Goal: Information Seeking & Learning: Check status

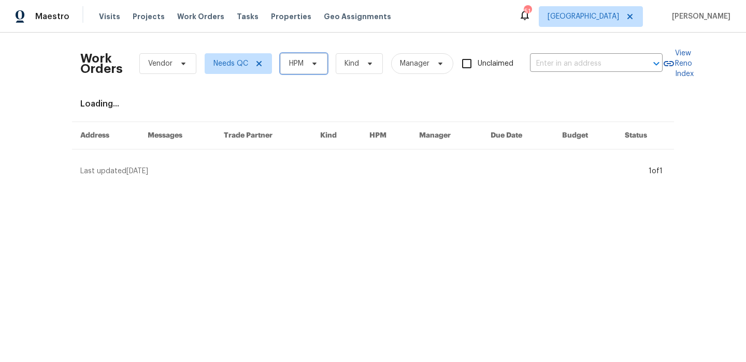
click at [309, 70] on span "HPM" at bounding box center [303, 63] width 47 height 21
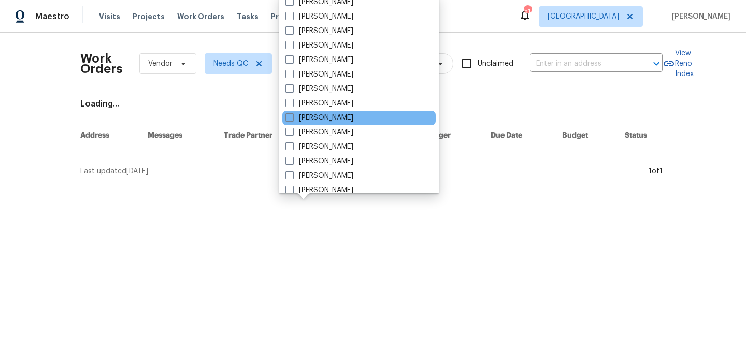
scroll to position [81, 0]
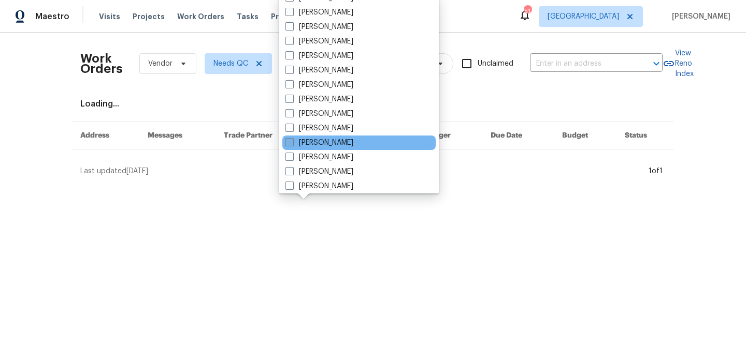
click at [353, 139] on label "[PERSON_NAME]" at bounding box center [319, 143] width 68 height 10
click at [292, 139] on input "[PERSON_NAME]" at bounding box center [288, 141] width 7 height 7
checkbox input "true"
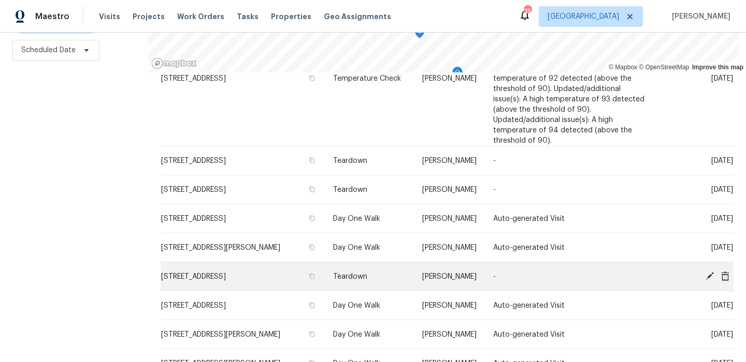
scroll to position [462, 0]
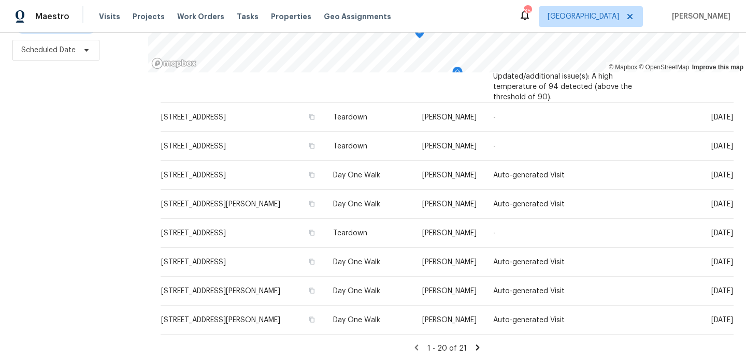
click at [475, 346] on icon at bounding box center [477, 348] width 4 height 6
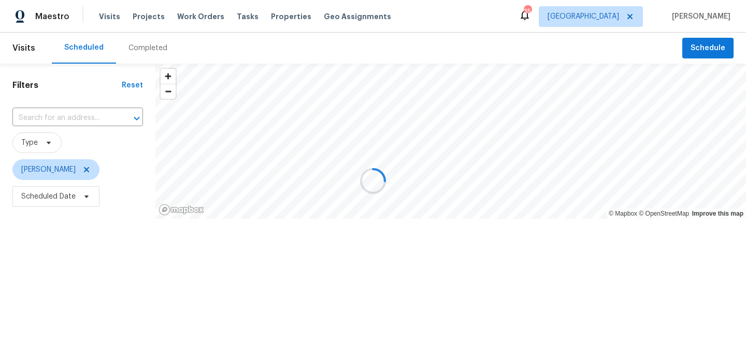
scroll to position [0, 0]
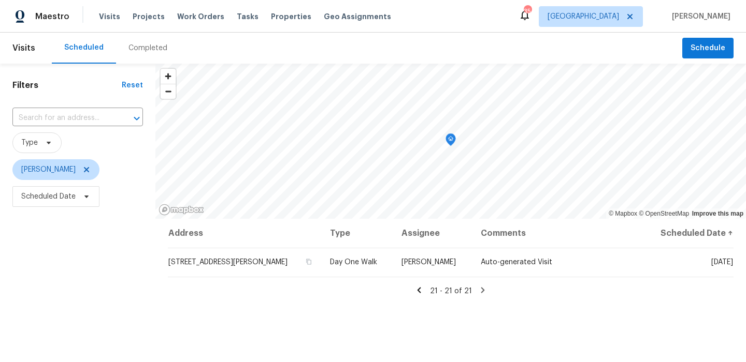
click at [423, 292] on icon at bounding box center [418, 290] width 9 height 9
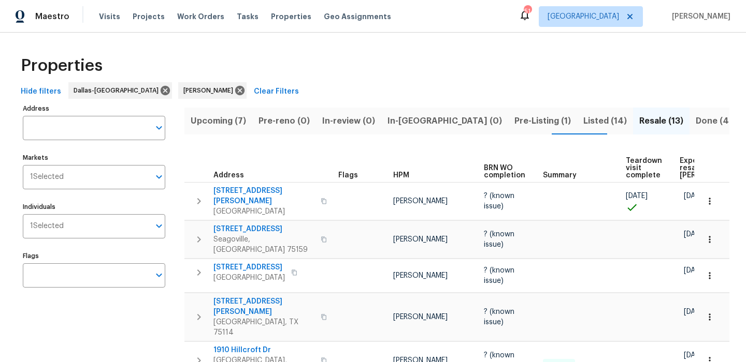
click at [689, 171] on span "Expected resale COE" at bounding box center [708, 168] width 59 height 22
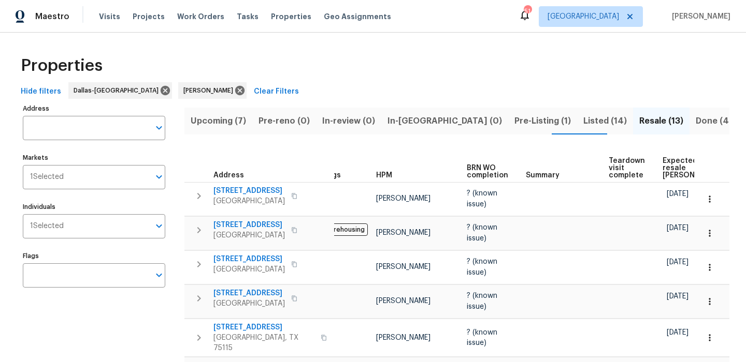
click at [672, 159] on span "Expected resale COE" at bounding box center [691, 168] width 59 height 22
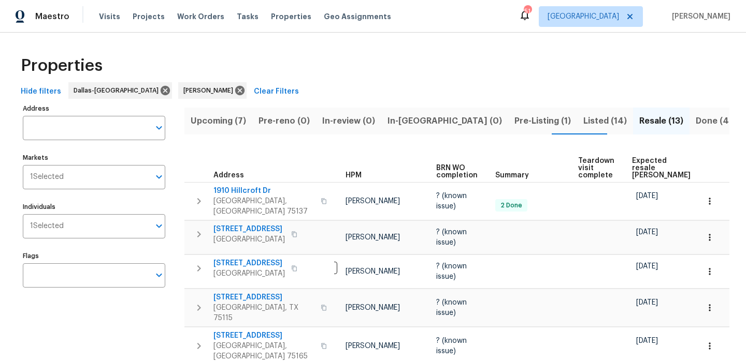
click at [648, 147] on th "Expected resale COE" at bounding box center [666, 165] width 76 height 36
click at [637, 159] on span "Expected resale COE" at bounding box center [661, 168] width 59 height 22
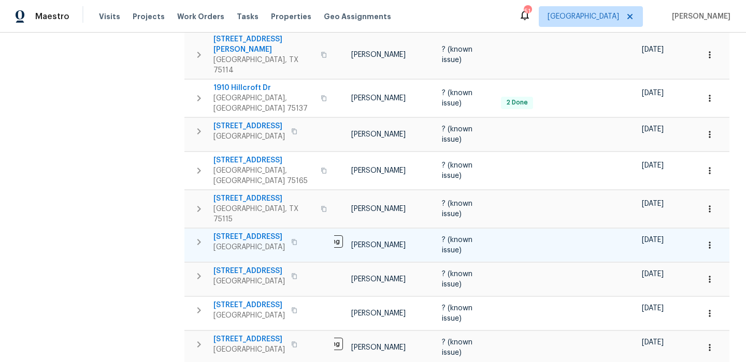
scroll to position [252, 0]
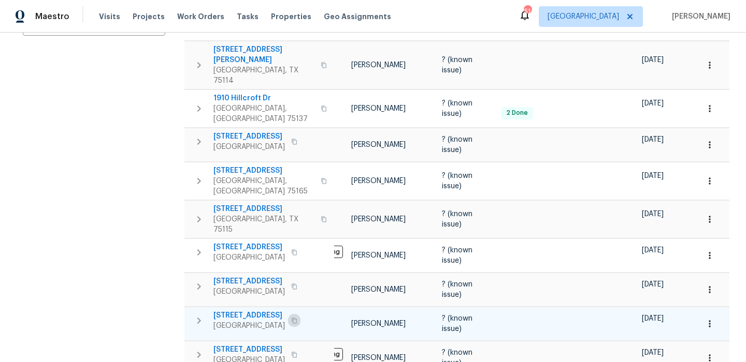
click at [292, 318] on icon "button" at bounding box center [294, 321] width 5 height 6
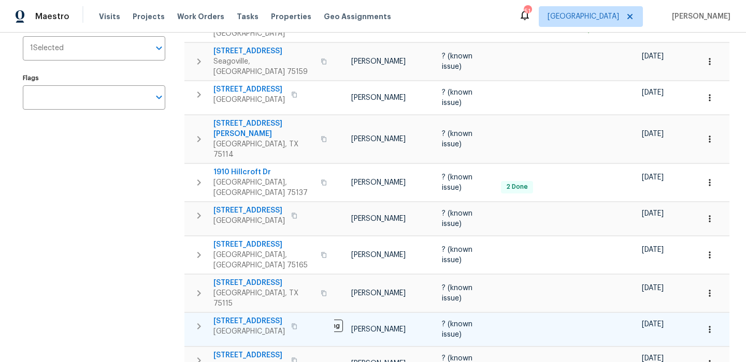
scroll to position [160, 0]
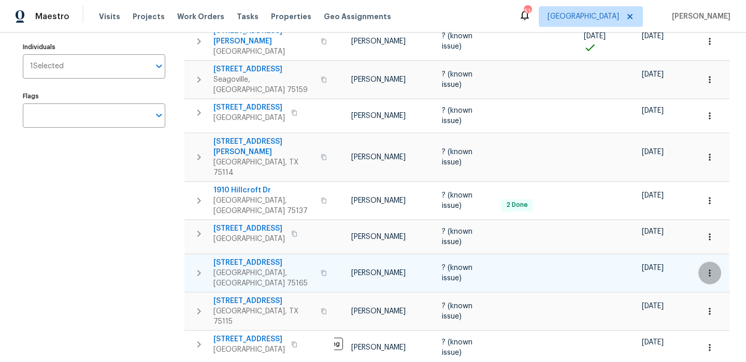
click at [707, 268] on icon "button" at bounding box center [709, 273] width 10 height 10
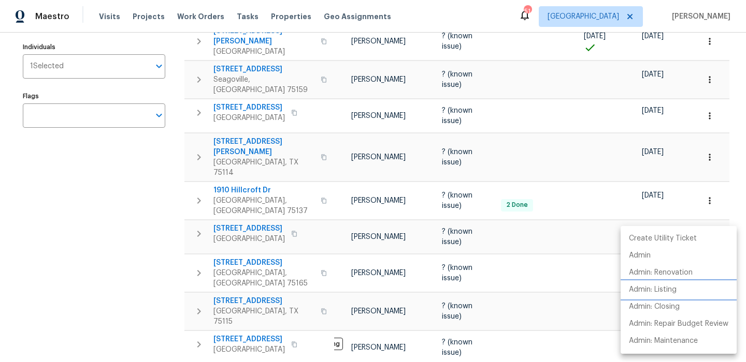
click at [678, 283] on li "Admin: Listing" at bounding box center [678, 290] width 116 height 17
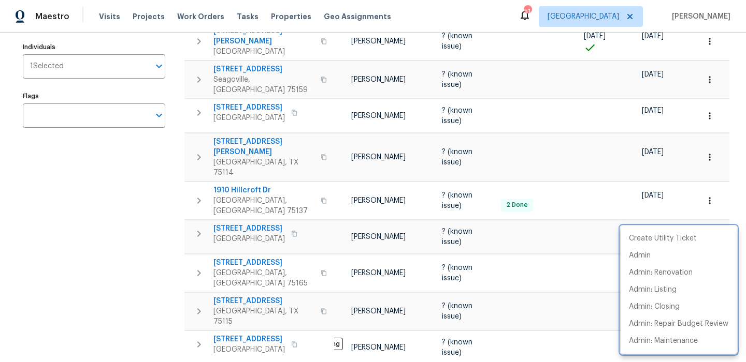
click at [144, 278] on div at bounding box center [373, 181] width 746 height 362
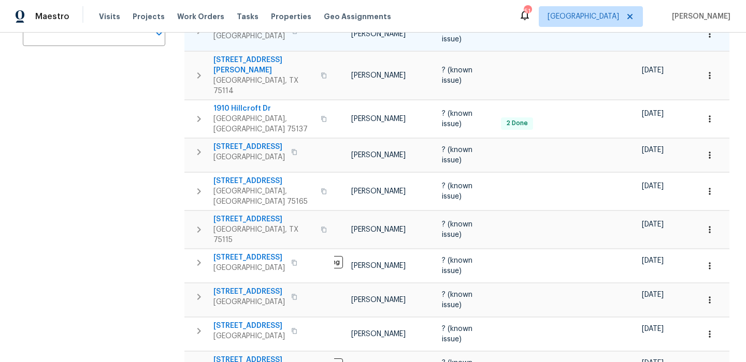
scroll to position [246, 0]
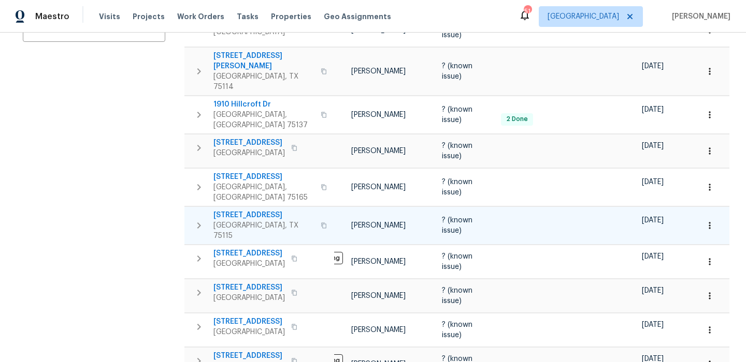
click at [713, 221] on icon "button" at bounding box center [709, 226] width 10 height 10
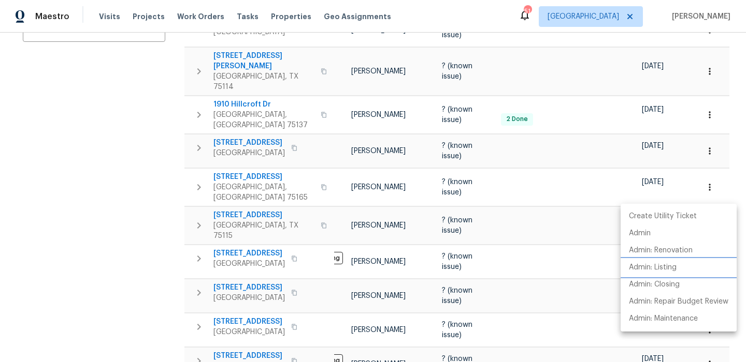
click at [667, 268] on p "Admin: Listing" at bounding box center [653, 268] width 48 height 11
click at [88, 238] on div at bounding box center [373, 181] width 746 height 362
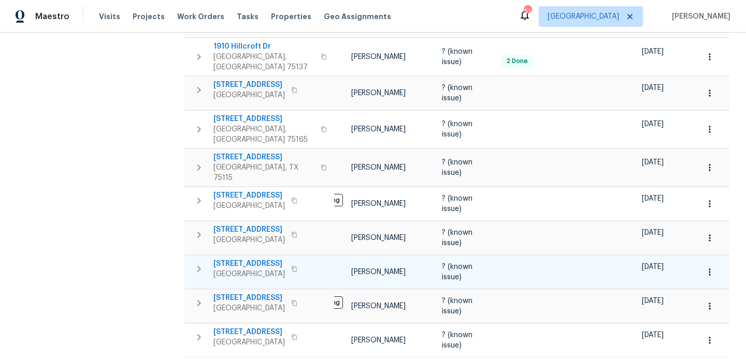
scroll to position [306, 0]
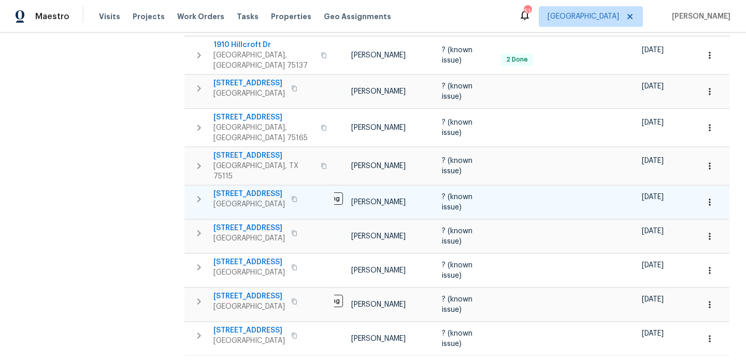
click at [709, 199] on icon "button" at bounding box center [709, 202] width 2 height 7
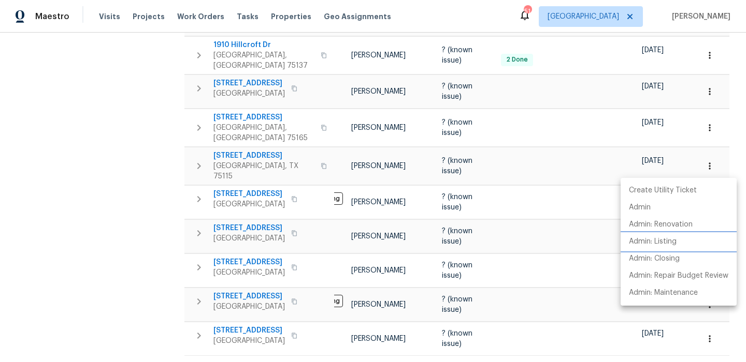
click at [670, 244] on p "Admin: Listing" at bounding box center [653, 242] width 48 height 11
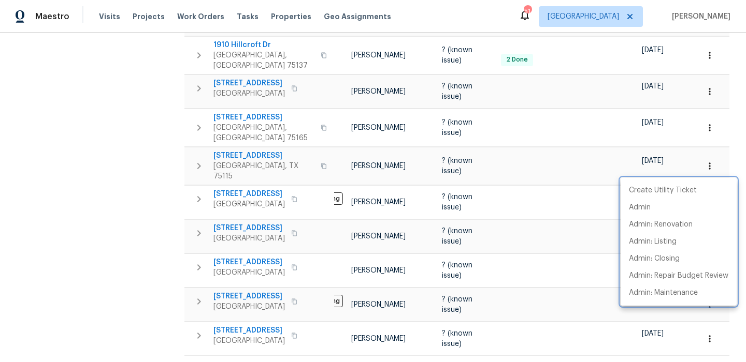
click at [119, 240] on div at bounding box center [373, 181] width 746 height 362
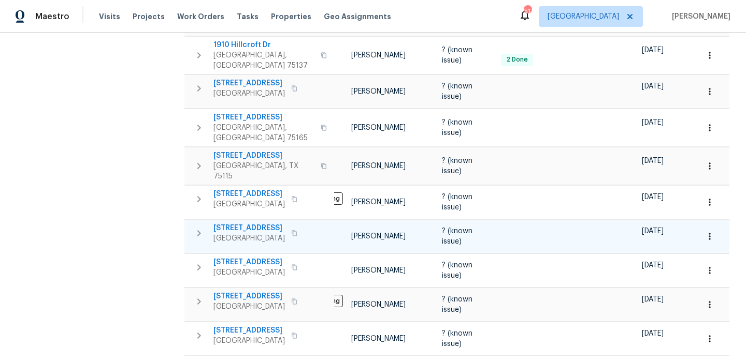
click at [708, 231] on icon "button" at bounding box center [709, 236] width 10 height 10
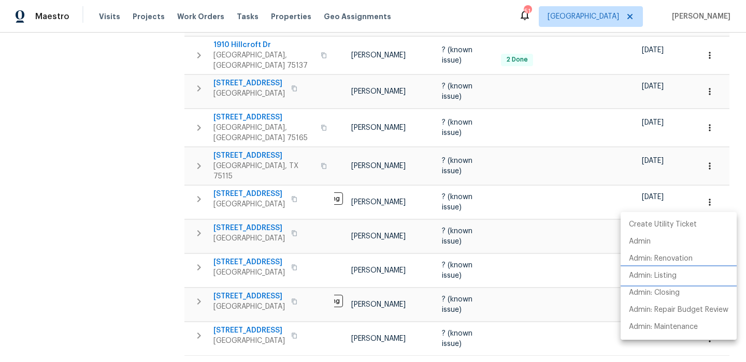
click at [664, 277] on p "Admin: Listing" at bounding box center [653, 276] width 48 height 11
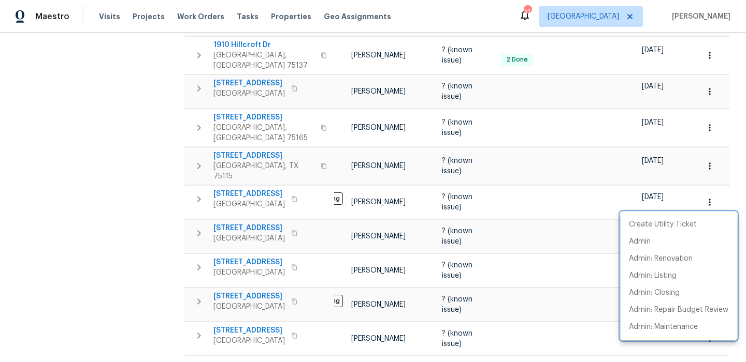
click at [81, 232] on div at bounding box center [373, 181] width 746 height 362
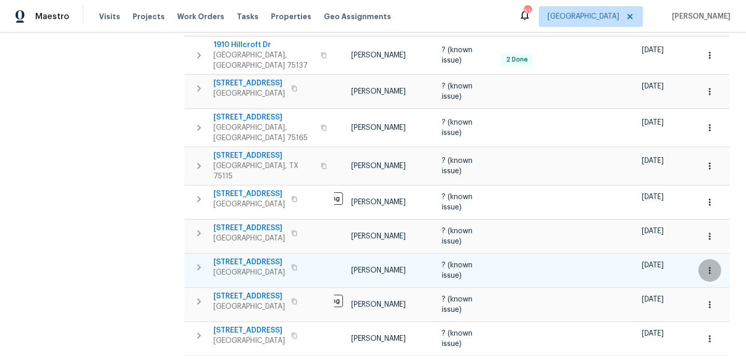
click at [712, 266] on icon "button" at bounding box center [709, 271] width 10 height 10
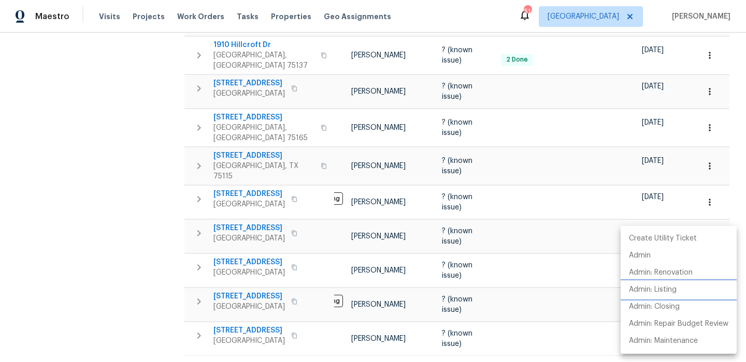
click at [664, 286] on p "Admin: Listing" at bounding box center [653, 290] width 48 height 11
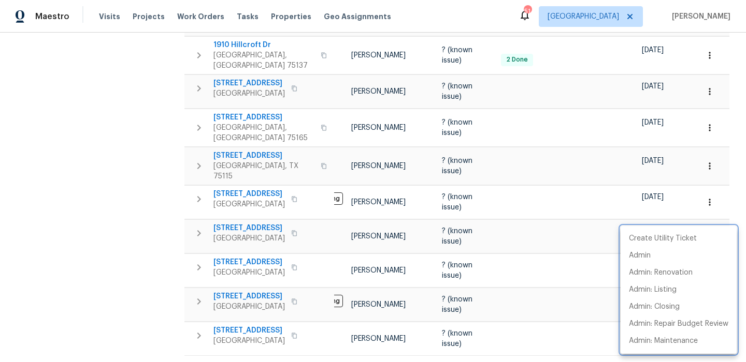
click at [174, 251] on div at bounding box center [373, 181] width 746 height 362
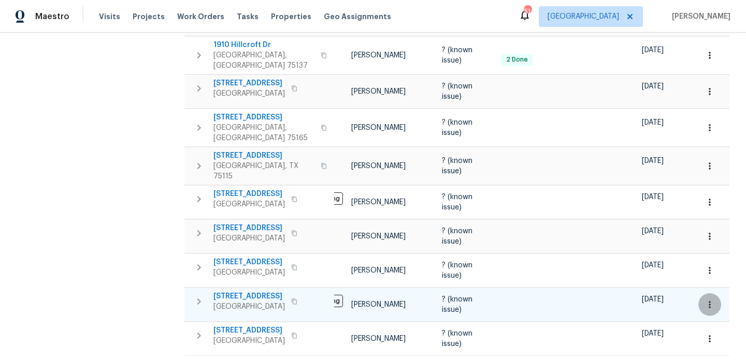
click at [715, 294] on button "button" at bounding box center [709, 305] width 23 height 23
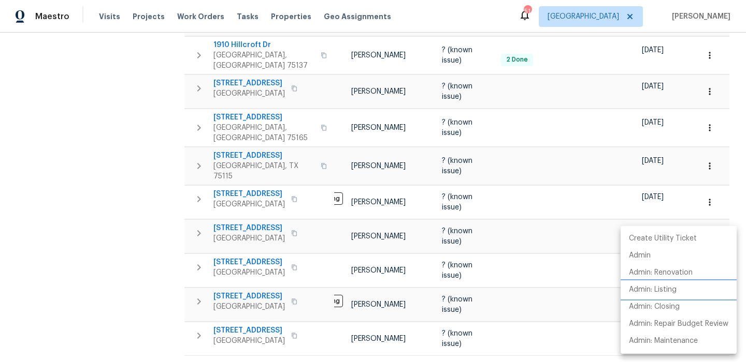
click at [675, 290] on p "Admin: Listing" at bounding box center [653, 290] width 48 height 11
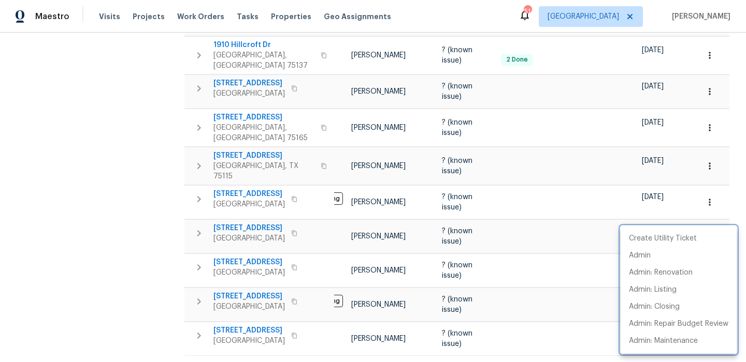
click at [177, 349] on div at bounding box center [373, 181] width 746 height 362
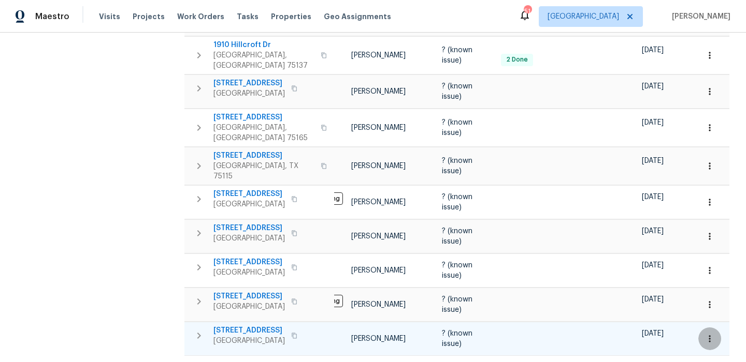
click at [705, 334] on icon "button" at bounding box center [709, 339] width 10 height 10
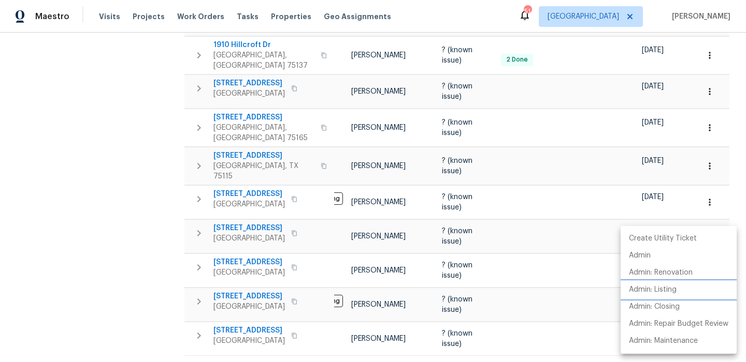
click at [657, 294] on p "Admin: Listing" at bounding box center [653, 290] width 48 height 11
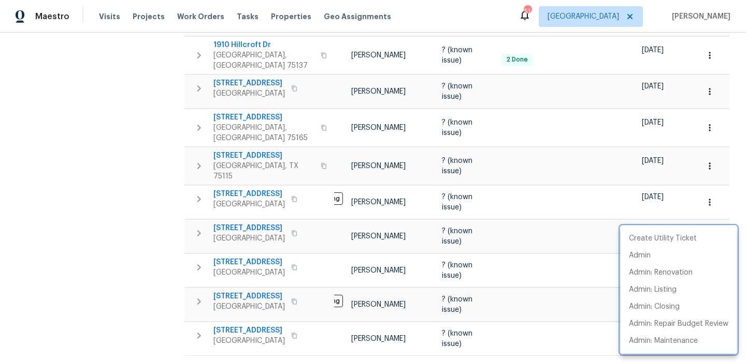
click at [146, 54] on div at bounding box center [373, 181] width 746 height 362
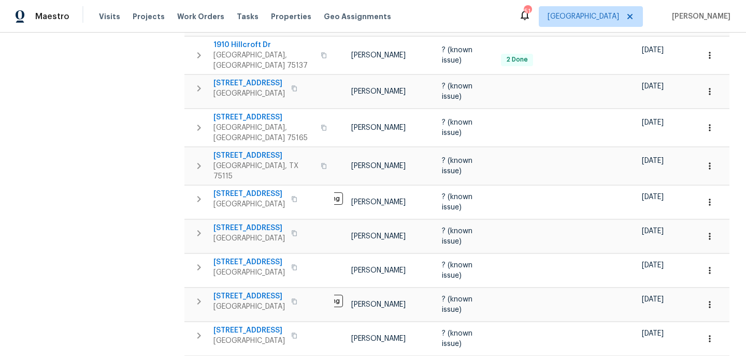
scroll to position [0, 0]
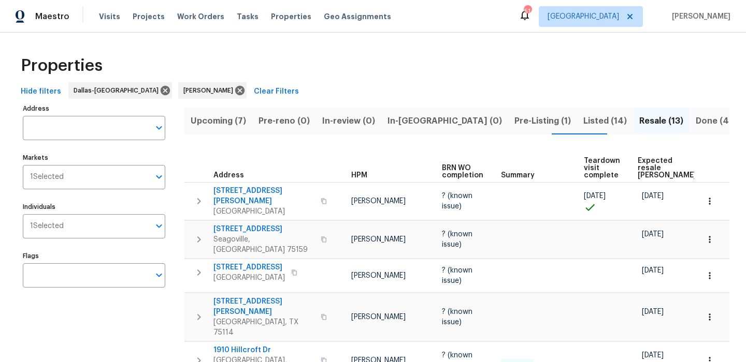
click at [229, 126] on span "Upcoming (7)" at bounding box center [218, 121] width 55 height 14
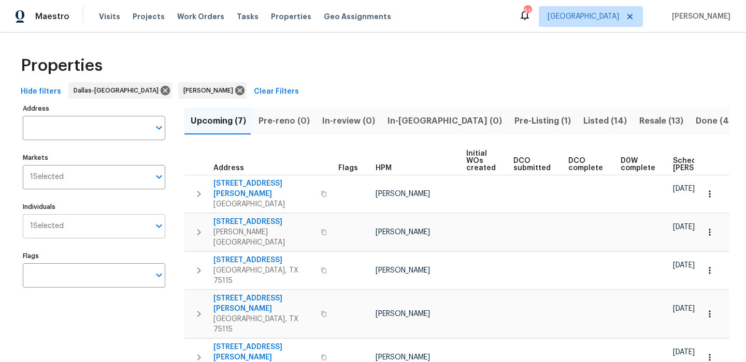
click at [101, 235] on input "Individuals" at bounding box center [107, 226] width 86 height 24
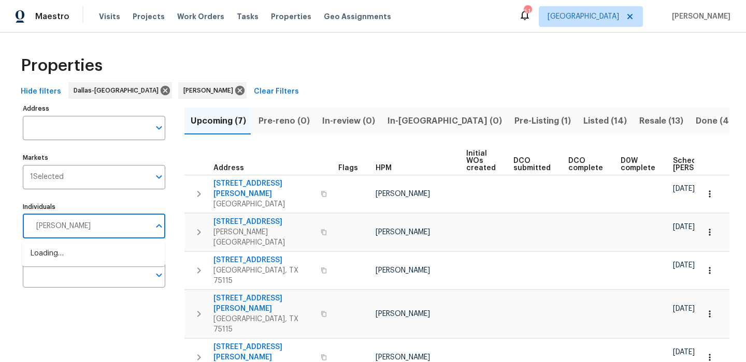
type input "brad limes"
click at [62, 248] on li "Brad Limes" at bounding box center [93, 259] width 142 height 28
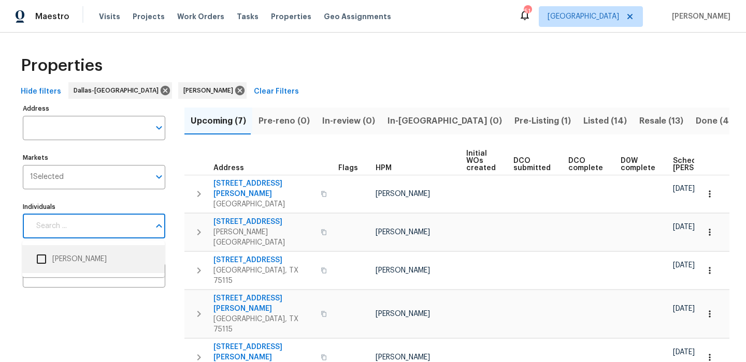
click at [118, 224] on input "Individuals" at bounding box center [90, 226] width 120 height 24
click at [49, 260] on input "checkbox" at bounding box center [42, 260] width 22 height 22
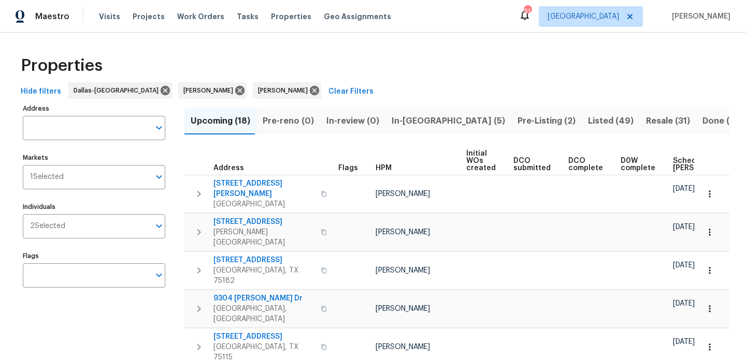
click at [588, 114] on span "Listed (49)" at bounding box center [611, 121] width 46 height 14
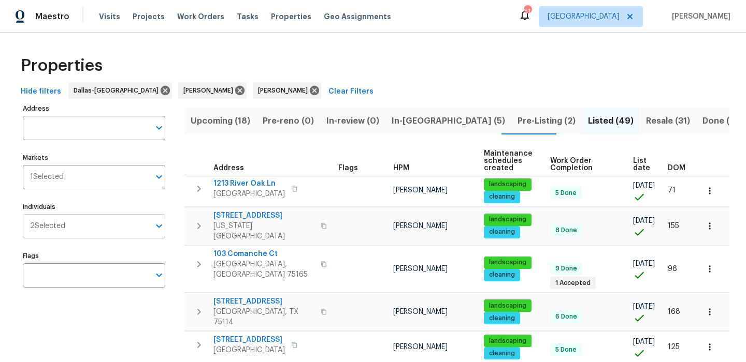
click at [127, 230] on input "Individuals" at bounding box center [107, 226] width 84 height 24
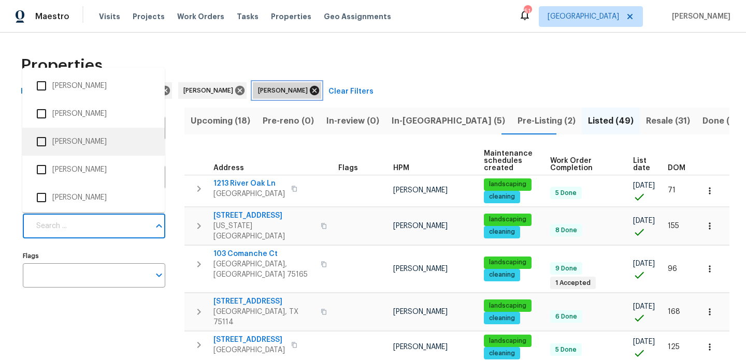
click at [310, 90] on icon at bounding box center [314, 90] width 9 height 9
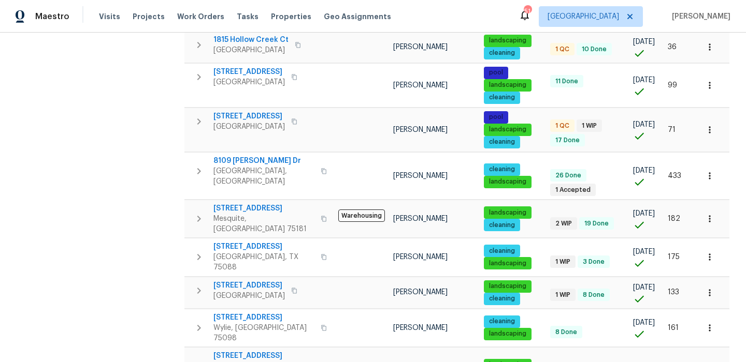
scroll to position [737, 0]
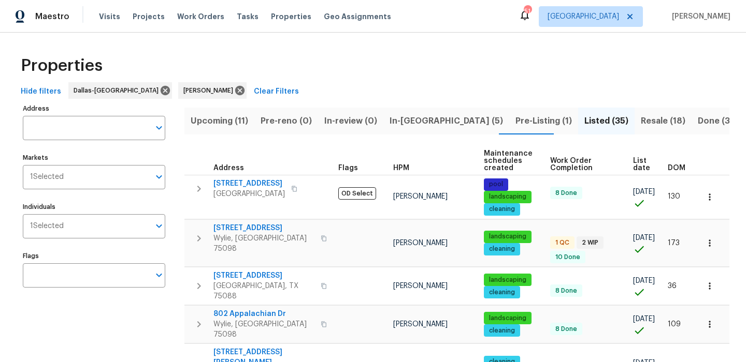
click at [226, 123] on span "Upcoming (11)" at bounding box center [219, 121] width 57 height 14
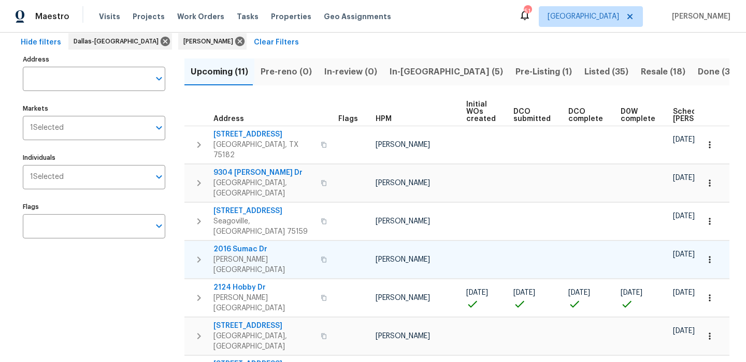
scroll to position [51, 0]
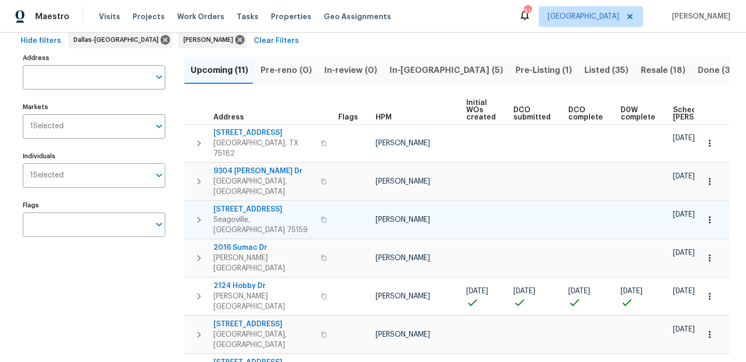
click at [254, 205] on span "1012 Woodside Ln" at bounding box center [263, 210] width 101 height 10
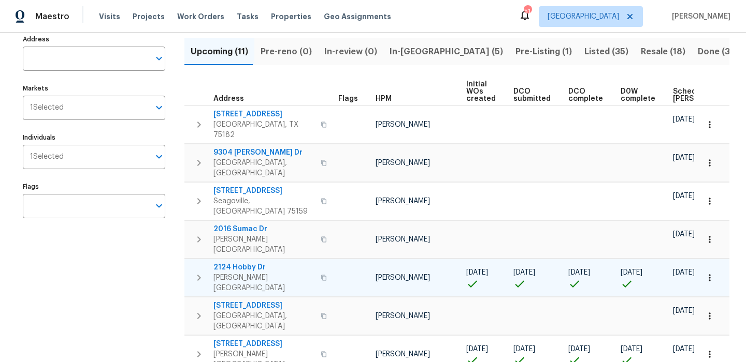
scroll to position [0, 0]
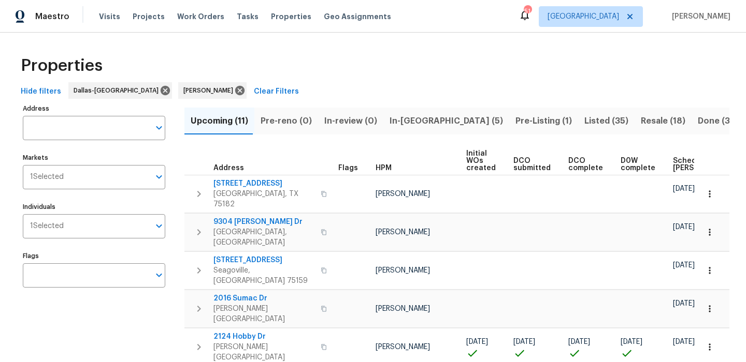
click at [641, 121] on span "Resale (18)" at bounding box center [663, 121] width 45 height 14
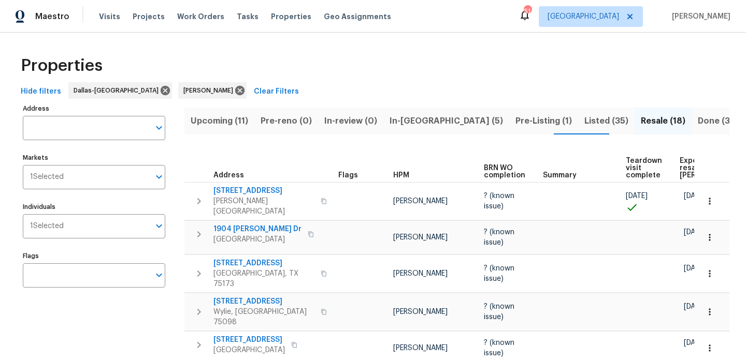
click at [679, 157] on span "Expected resale COE" at bounding box center [708, 168] width 59 height 22
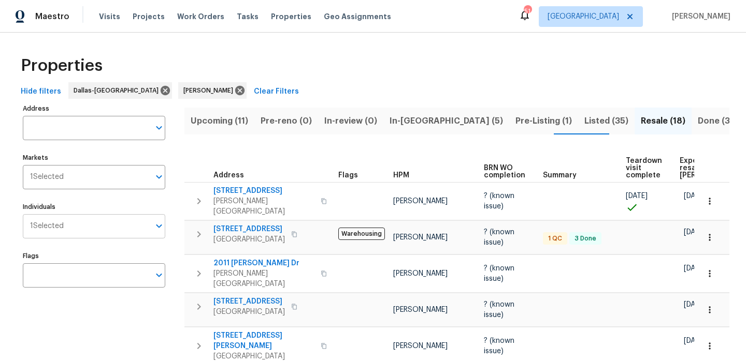
click at [78, 227] on input "Individuals" at bounding box center [107, 226] width 86 height 24
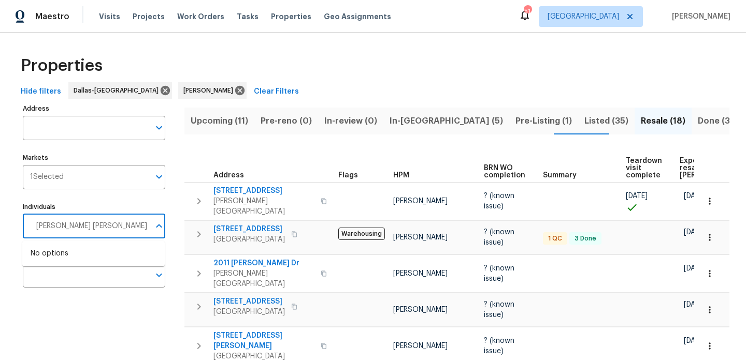
type input "alicia anices"
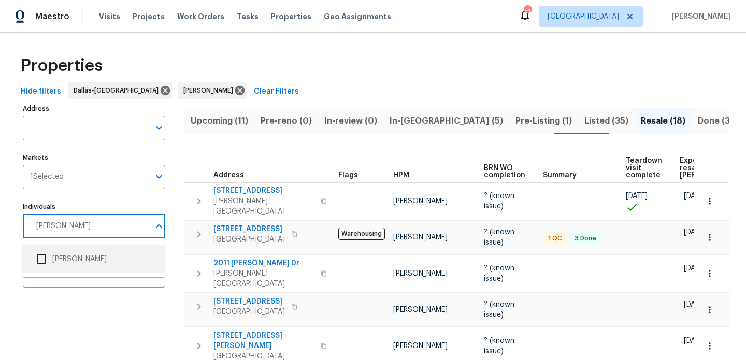
click at [43, 259] on input "checkbox" at bounding box center [42, 260] width 22 height 22
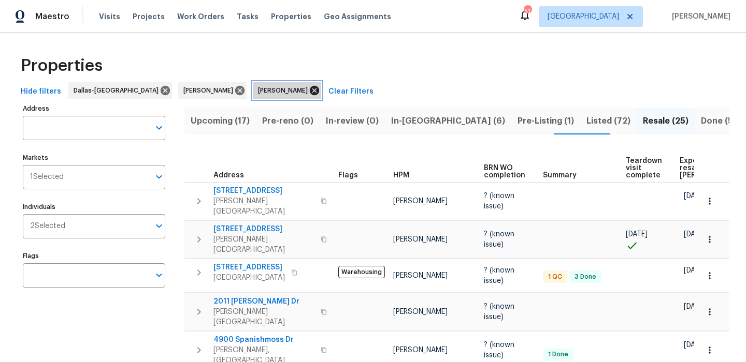
click at [309, 92] on icon at bounding box center [314, 90] width 11 height 11
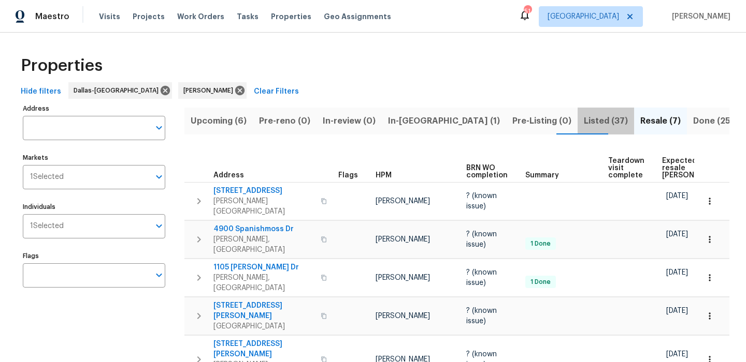
click at [584, 121] on span "Listed (37)" at bounding box center [606, 121] width 44 height 14
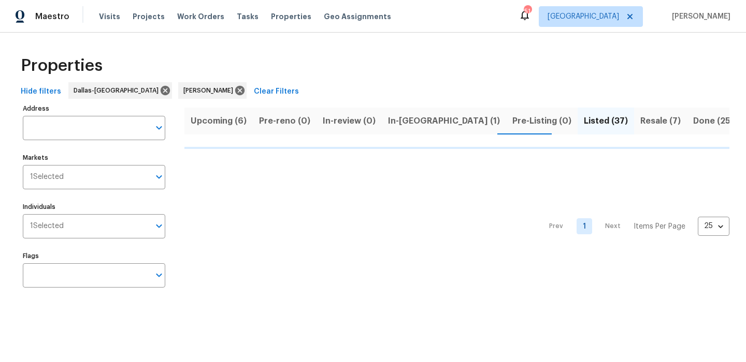
click at [203, 127] on span "Upcoming (6)" at bounding box center [219, 121] width 56 height 14
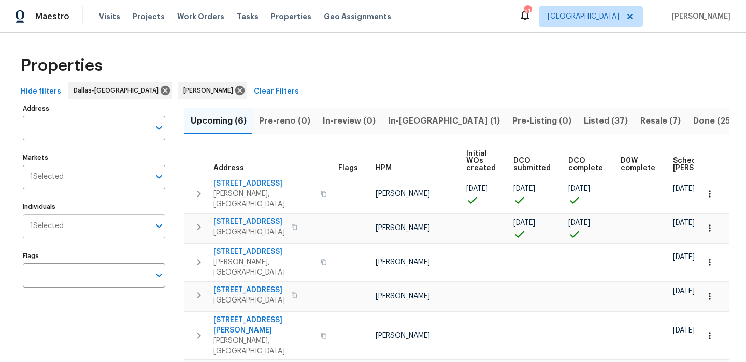
click at [95, 230] on input "Individuals" at bounding box center [107, 226] width 86 height 24
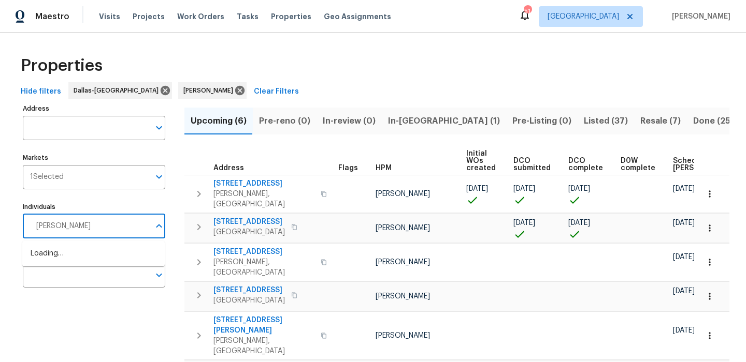
type input "todd"
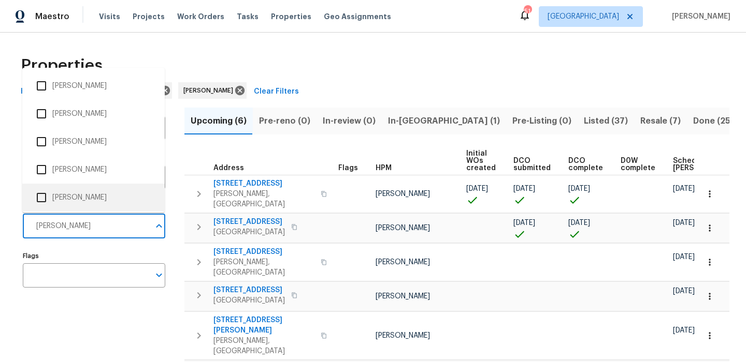
click at [41, 195] on input "checkbox" at bounding box center [42, 198] width 22 height 22
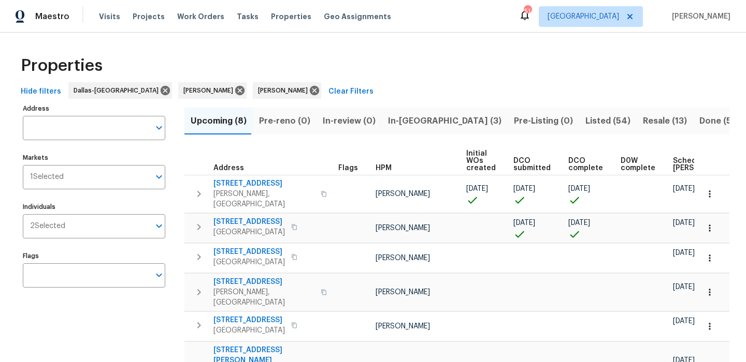
click at [63, 231] on span "2 Selected" at bounding box center [47, 226] width 35 height 9
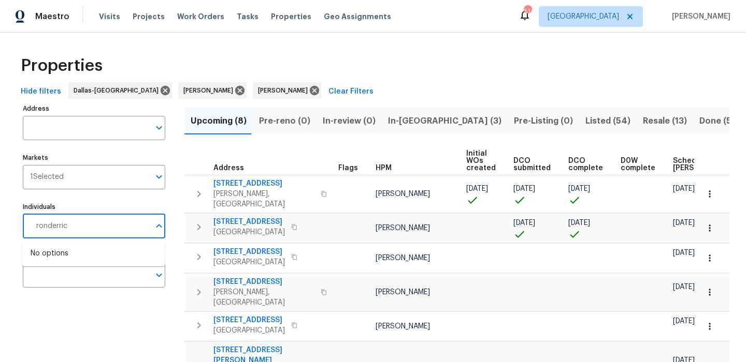
type input "ronderrick"
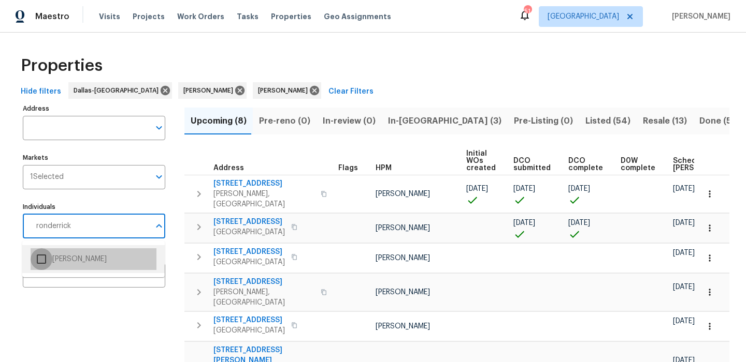
click at [45, 262] on input "checkbox" at bounding box center [42, 260] width 22 height 22
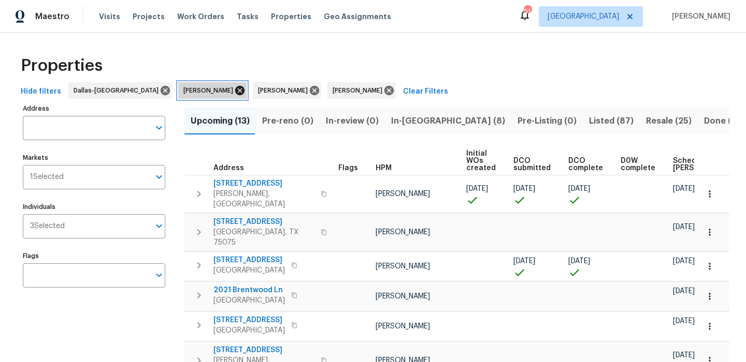
click at [235, 93] on icon at bounding box center [239, 90] width 9 height 9
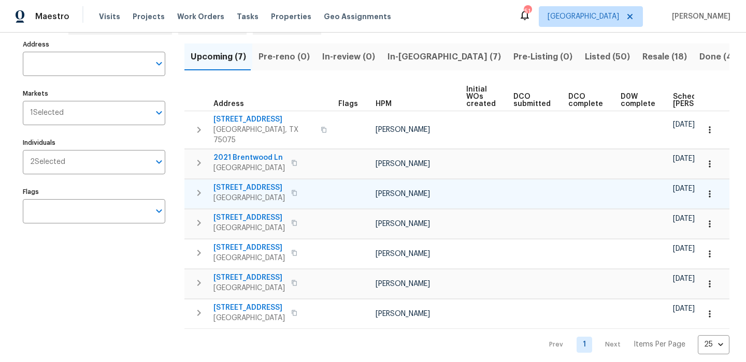
scroll to position [11, 0]
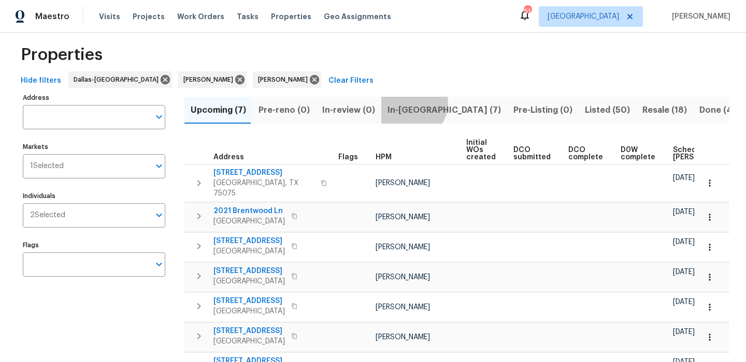
click at [405, 103] on span "In-reno (7)" at bounding box center [443, 110] width 113 height 14
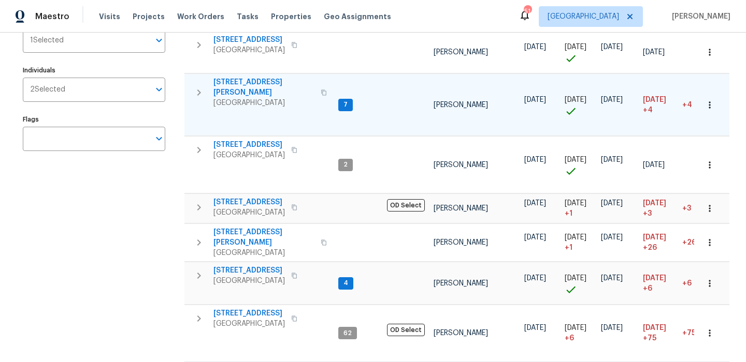
scroll to position [142, 0]
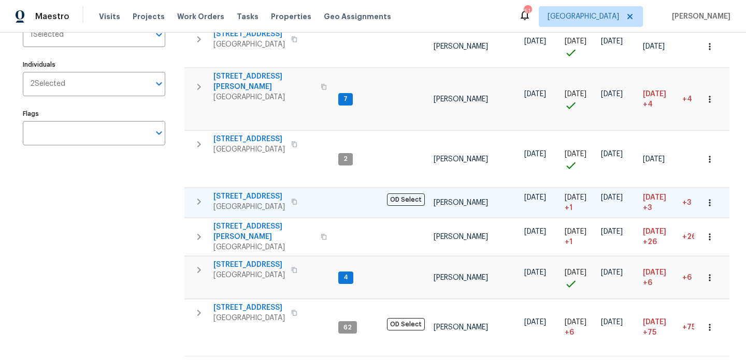
click at [246, 192] on span "2813 E 15th St" at bounding box center [248, 197] width 71 height 10
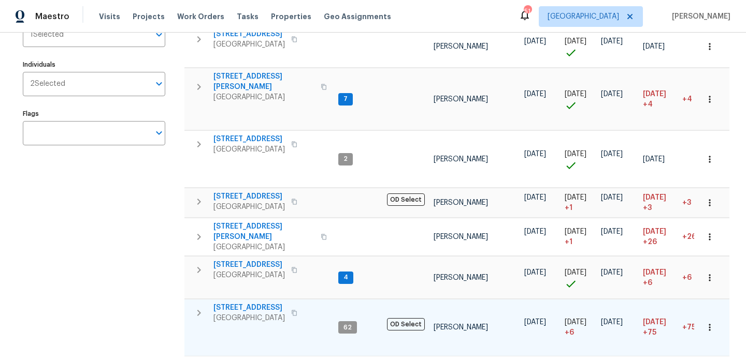
click at [236, 303] on span "6211 Crested Butte Dr" at bounding box center [248, 308] width 71 height 10
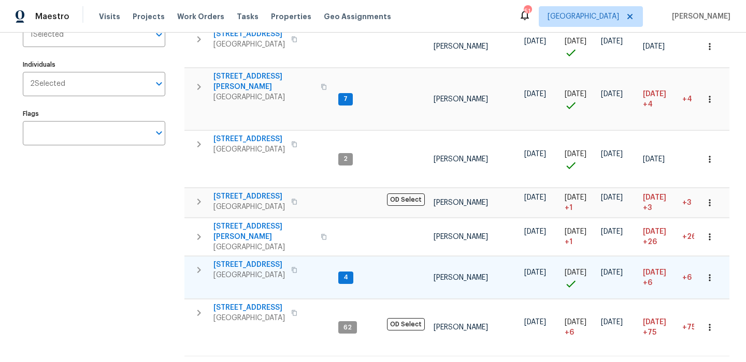
click at [262, 260] on span "2508 Royal Troon Dr" at bounding box center [248, 265] width 71 height 10
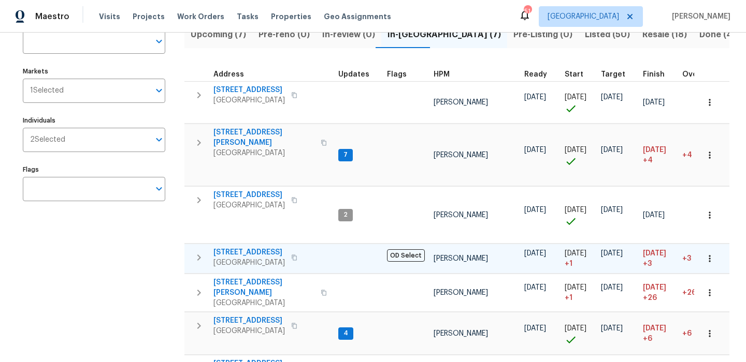
scroll to position [1, 0]
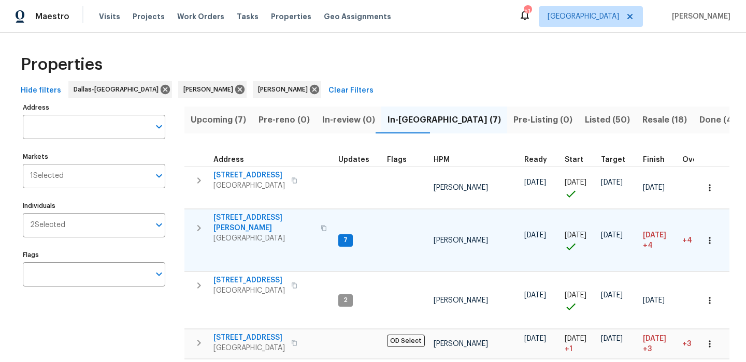
click at [238, 215] on span "435 Lynn St" at bounding box center [263, 223] width 101 height 21
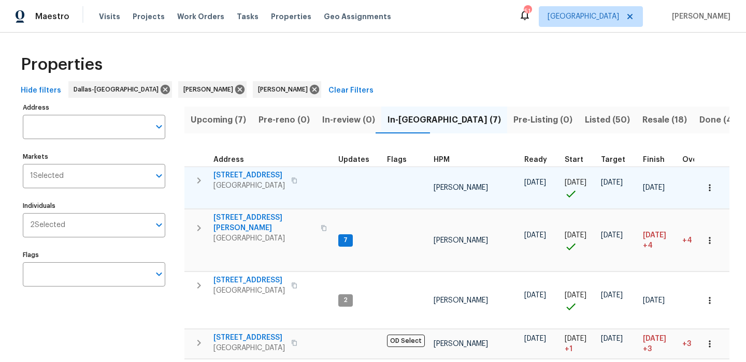
click at [242, 172] on span "4224 Tallulah Dr" at bounding box center [248, 175] width 71 height 10
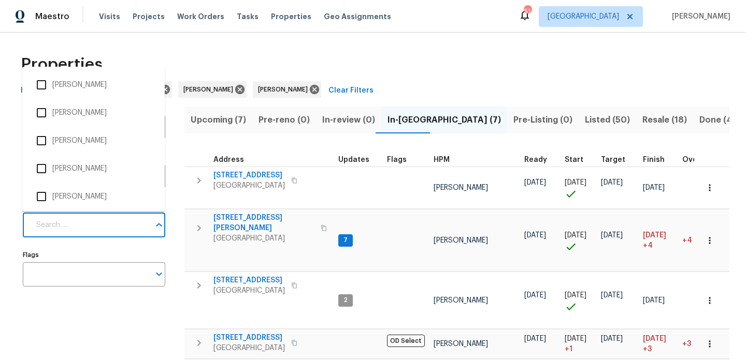
click at [121, 228] on input "Individuals" at bounding box center [90, 225] width 120 height 24
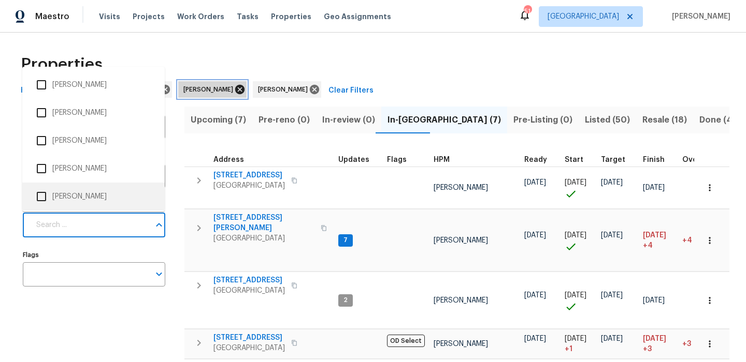
click at [235, 88] on icon at bounding box center [239, 89] width 9 height 9
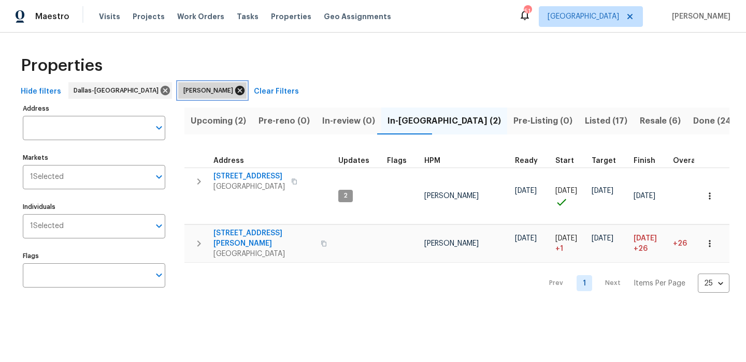
click at [235, 92] on icon at bounding box center [239, 90] width 9 height 9
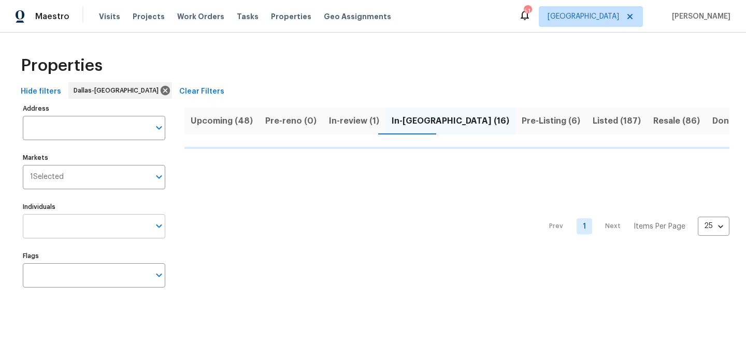
click at [71, 225] on input "Individuals" at bounding box center [86, 226] width 127 height 24
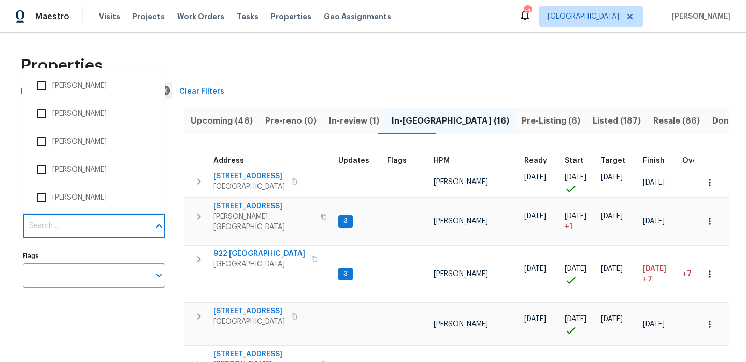
click at [70, 227] on input "Individuals" at bounding box center [86, 226] width 127 height 24
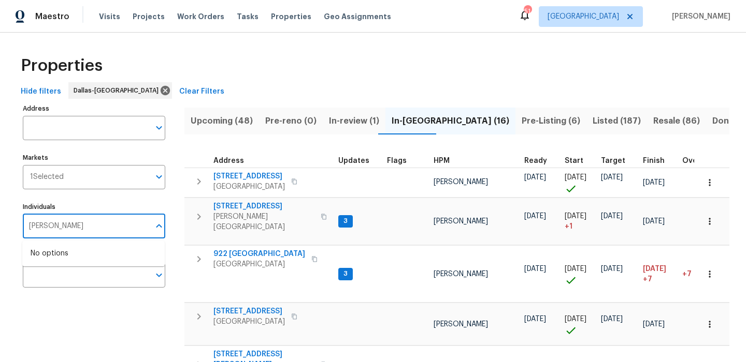
type input "andrew kempka"
click at [77, 262] on li "Andrew Kempka" at bounding box center [94, 260] width 126 height 22
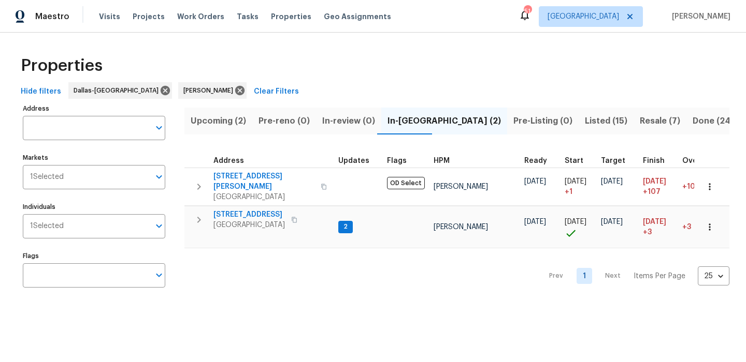
click at [585, 122] on span "Listed (15)" at bounding box center [606, 121] width 42 height 14
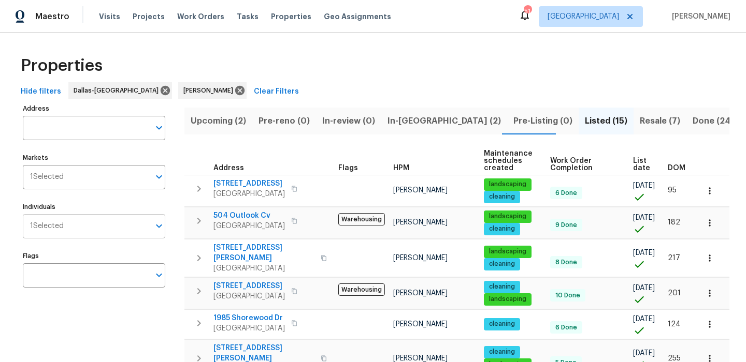
click at [92, 226] on input "Individuals" at bounding box center [107, 226] width 86 height 24
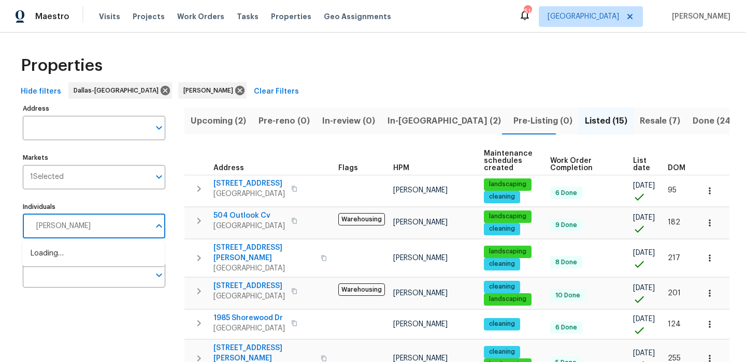
type input "spencer"
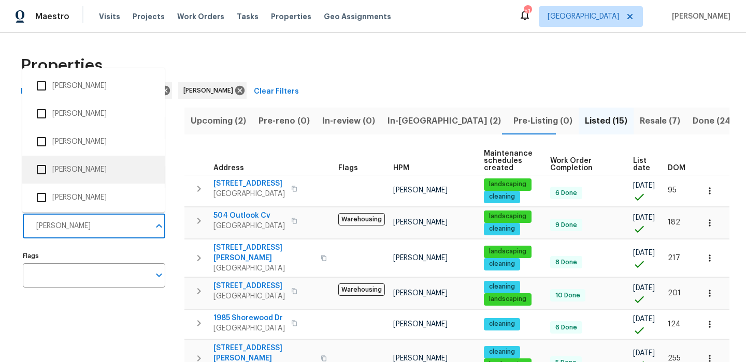
click at [46, 169] on input "checkbox" at bounding box center [42, 170] width 22 height 22
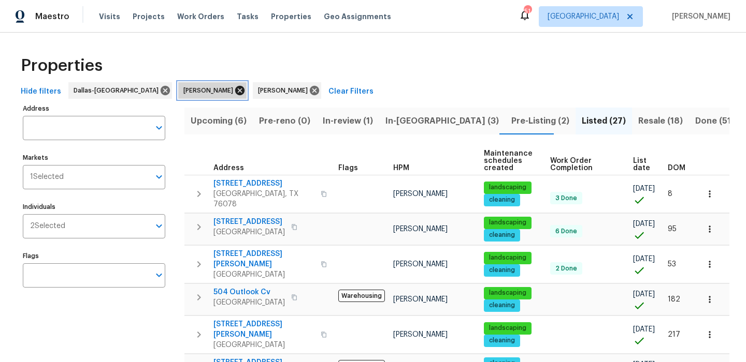
click at [234, 85] on icon at bounding box center [239, 90] width 11 height 11
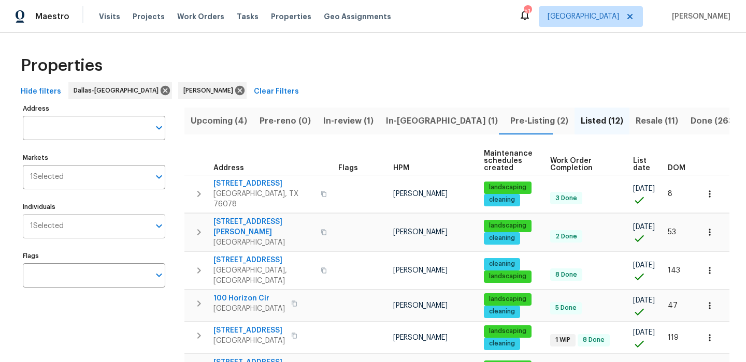
click at [78, 215] on input "Individuals" at bounding box center [107, 226] width 86 height 24
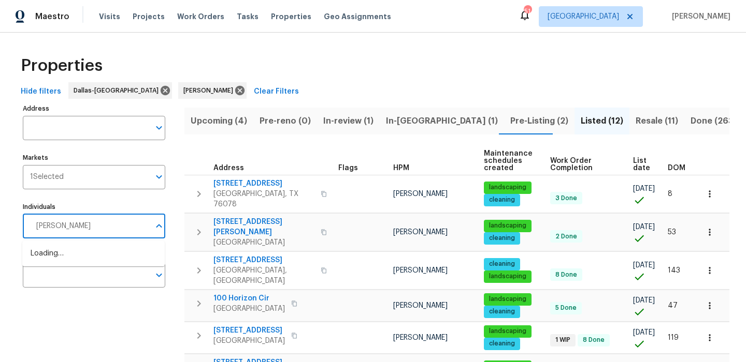
type input "jason"
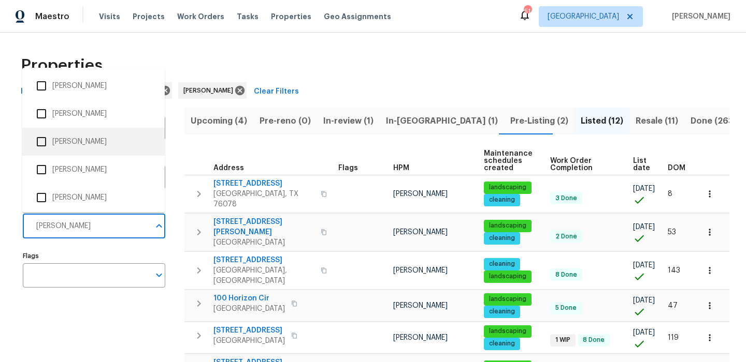
click at [42, 142] on input "checkbox" at bounding box center [42, 142] width 22 height 22
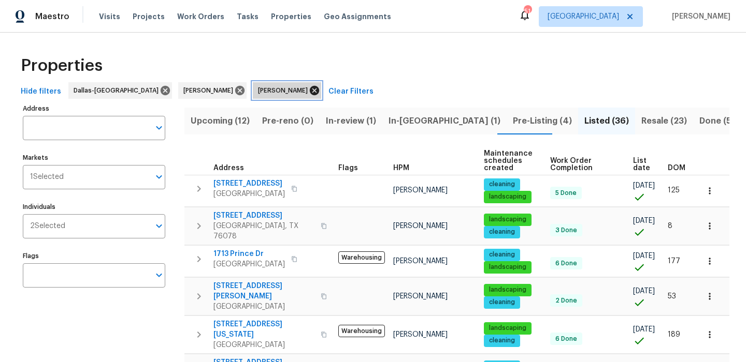
click at [310, 92] on icon at bounding box center [314, 90] width 9 height 9
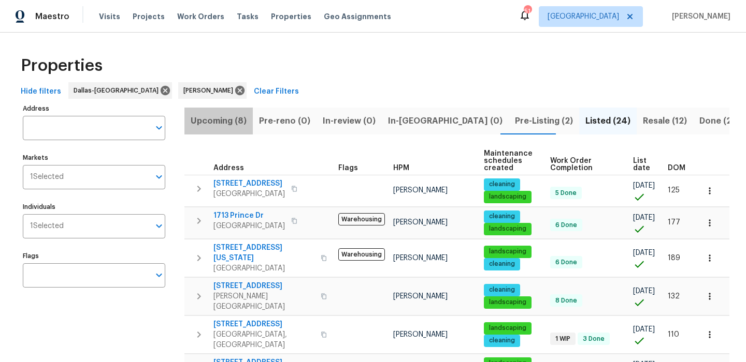
click at [231, 118] on span "Upcoming (8)" at bounding box center [219, 121] width 56 height 14
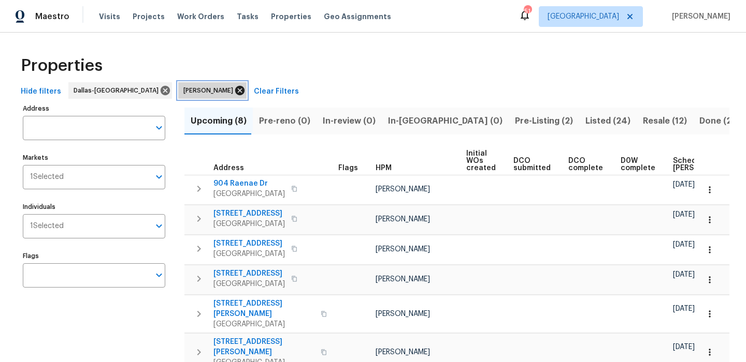
click at [234, 91] on icon at bounding box center [239, 90] width 11 height 11
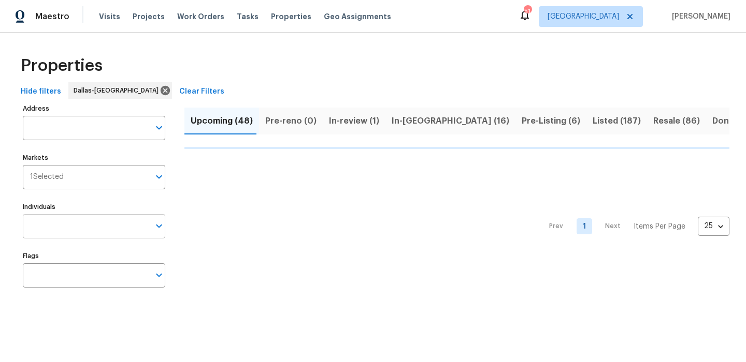
click at [61, 234] on input "Individuals" at bounding box center [86, 226] width 127 height 24
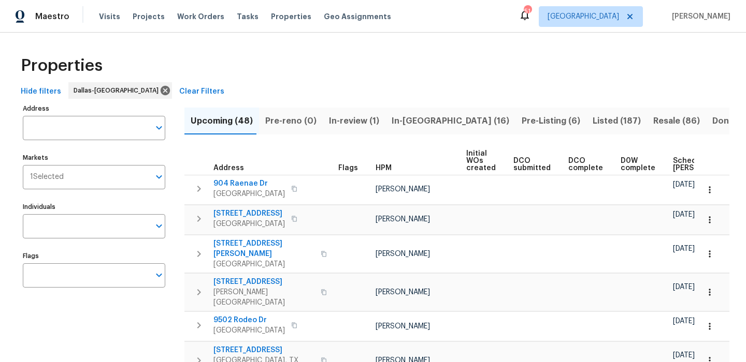
click at [61, 234] on input "Individuals" at bounding box center [86, 226] width 127 height 24
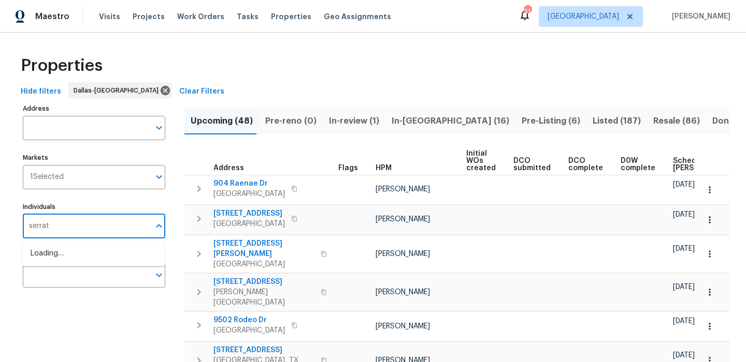
type input "serrato"
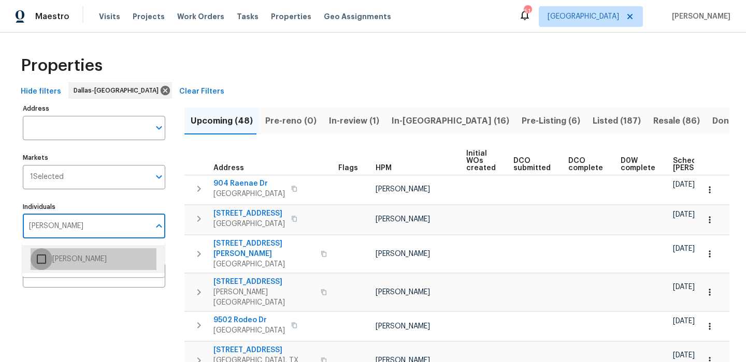
click at [50, 254] on input "checkbox" at bounding box center [42, 260] width 22 height 22
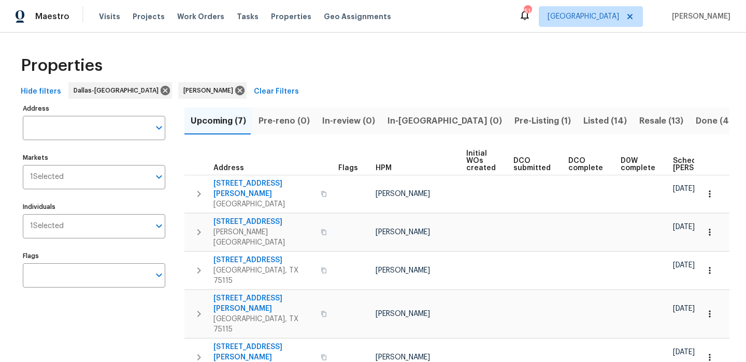
click at [394, 92] on div "Hide filters Dallas-Fort Worth Francisco Balcazar Serrato Clear Filters" at bounding box center [373, 91] width 713 height 19
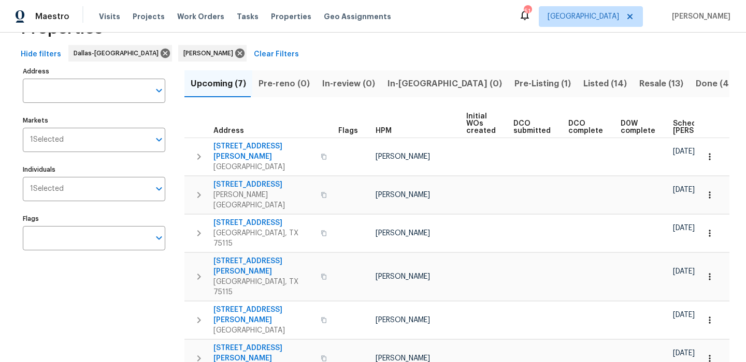
scroll to position [34, 0]
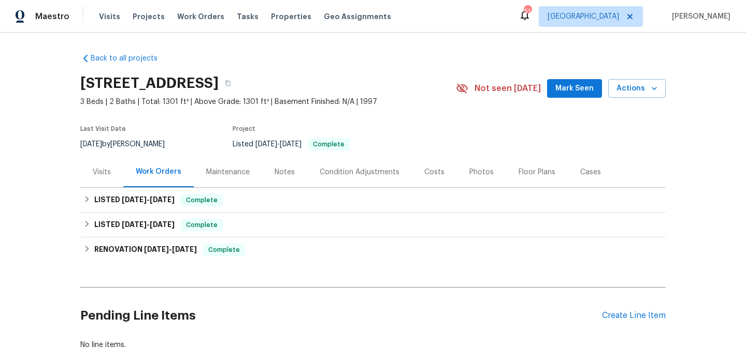
scroll to position [59, 0]
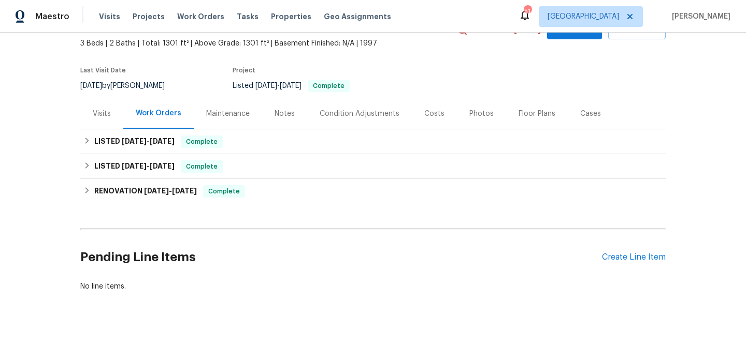
click at [425, 110] on div "Costs" at bounding box center [434, 114] width 20 height 10
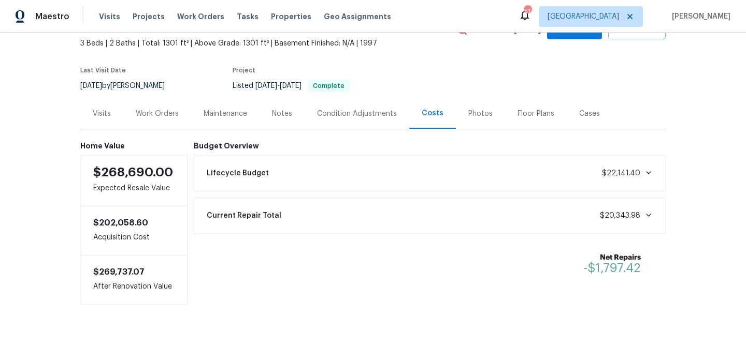
scroll to position [64, 0]
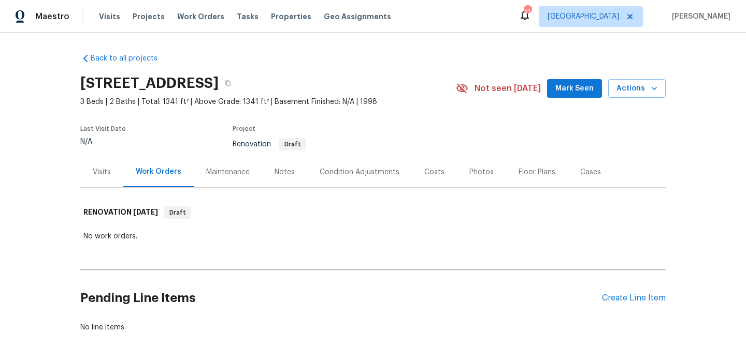
click at [99, 156] on div "Last Visit Date N/A Project Renovation Draft" at bounding box center [255, 138] width 351 height 37
click at [99, 168] on div "Visits" at bounding box center [102, 172] width 18 height 10
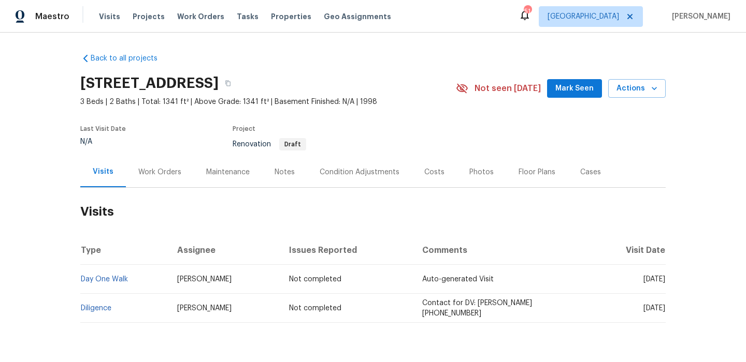
click at [424, 171] on div "Costs" at bounding box center [434, 172] width 20 height 10
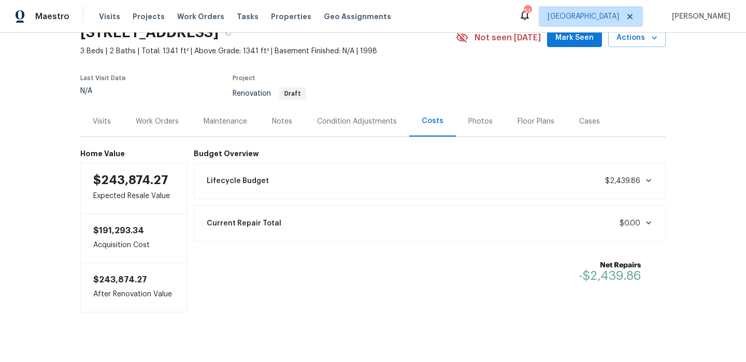
scroll to position [51, 0]
click at [366, 110] on div "Condition Adjustments" at bounding box center [356, 121] width 105 height 31
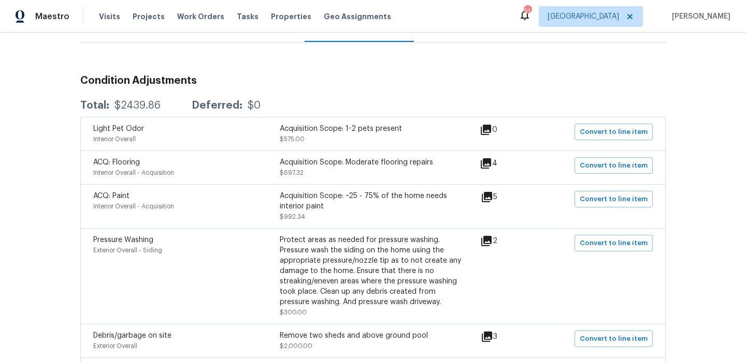
scroll to position [183, 0]
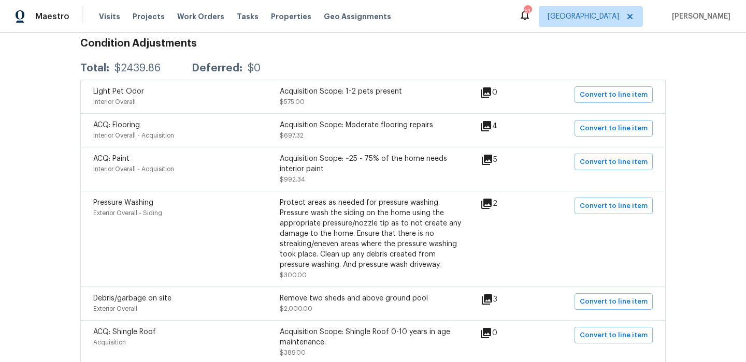
click at [493, 161] on icon at bounding box center [487, 160] width 12 height 12
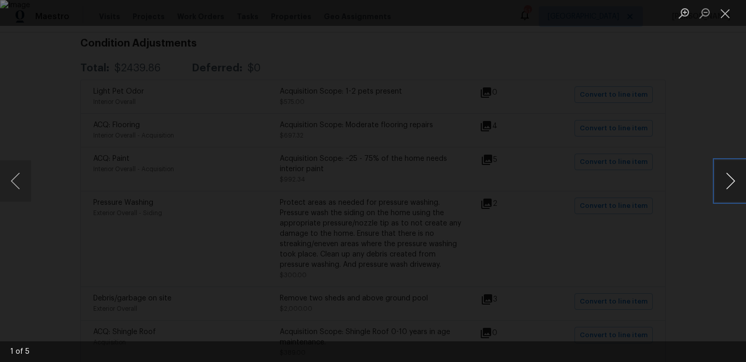
click at [730, 181] on button "Next image" at bounding box center [730, 181] width 31 height 41
click at [730, 18] on button "Close lightbox" at bounding box center [725, 13] width 21 height 18
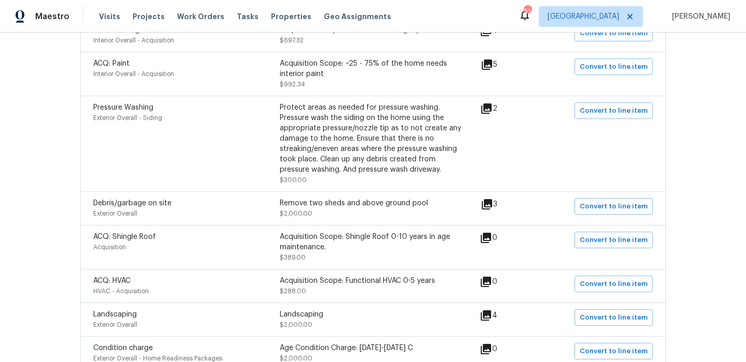
scroll to position [302, 0]
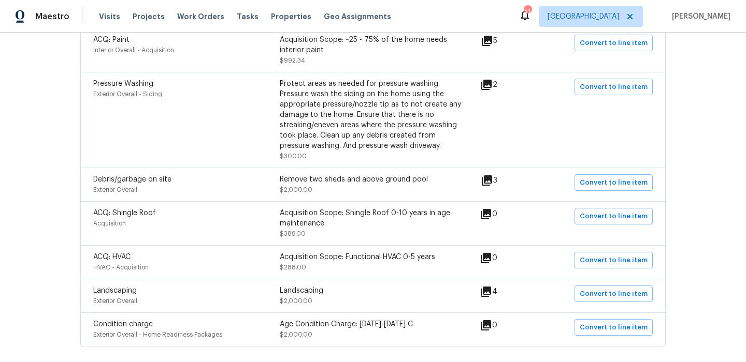
click at [492, 179] on icon at bounding box center [487, 181] width 10 height 10
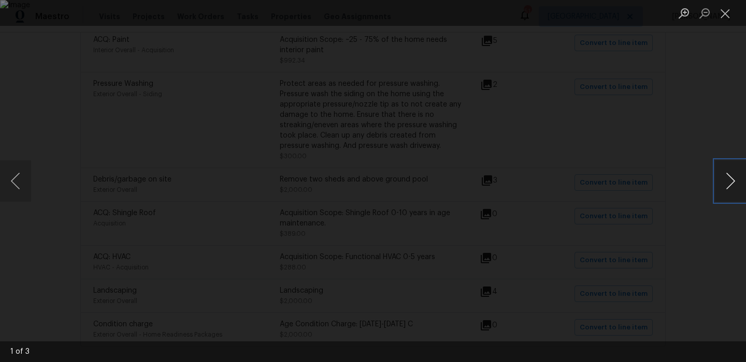
click at [729, 176] on button "Next image" at bounding box center [730, 181] width 31 height 41
click at [728, 15] on button "Close lightbox" at bounding box center [725, 13] width 21 height 18
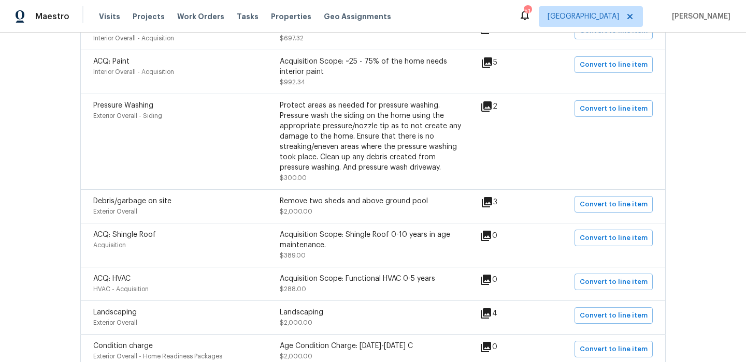
scroll to position [278, 0]
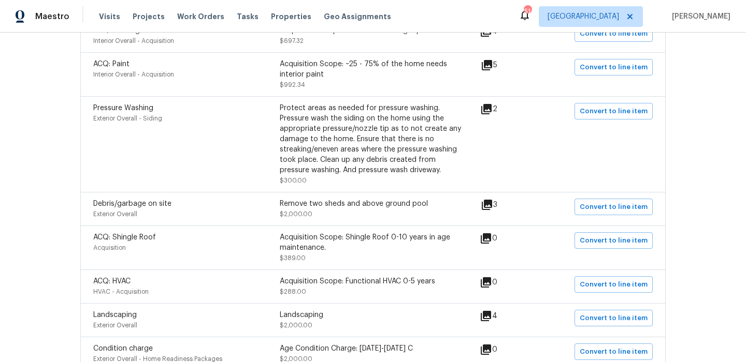
click at [490, 318] on icon at bounding box center [486, 316] width 12 height 12
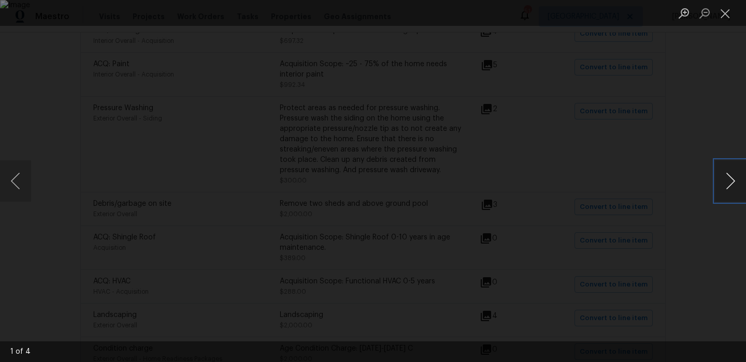
click at [737, 184] on button "Next image" at bounding box center [730, 181] width 31 height 41
click at [723, 18] on button "Close lightbox" at bounding box center [725, 13] width 21 height 18
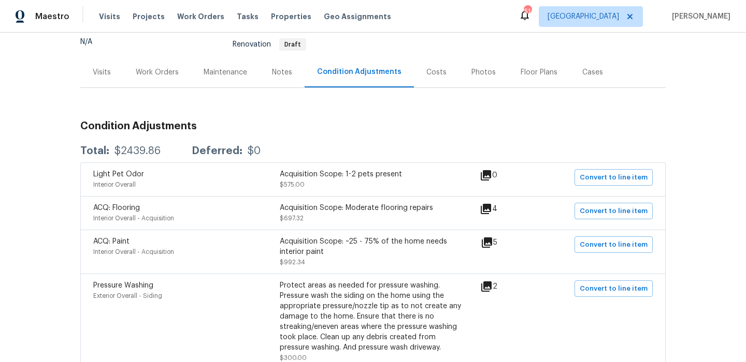
scroll to position [0, 0]
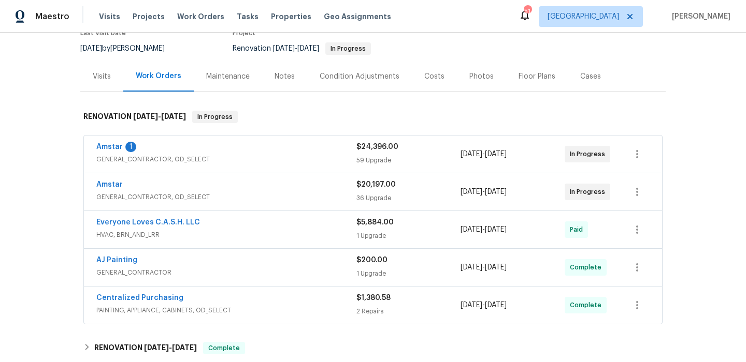
scroll to position [91, 0]
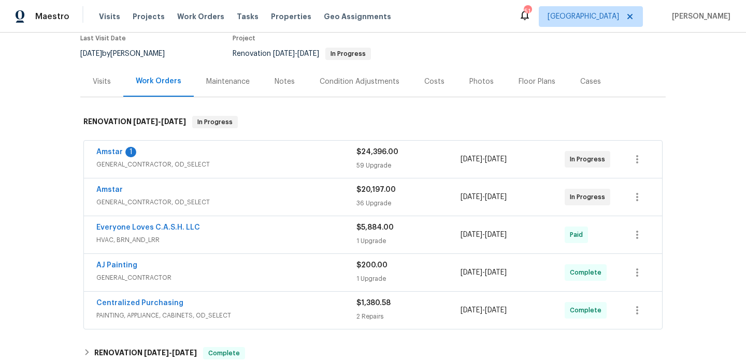
click at [208, 285] on div "AJ Painting GENERAL_CONTRACTOR" at bounding box center [226, 272] width 260 height 25
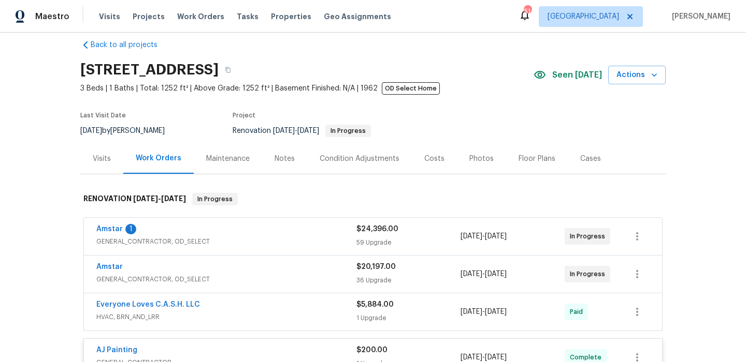
scroll to position [0, 0]
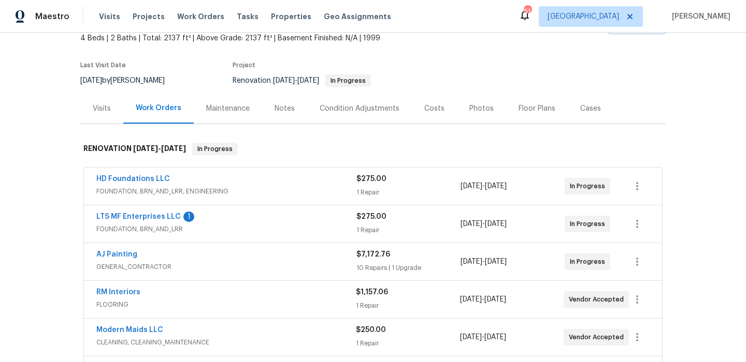
scroll to position [69, 0]
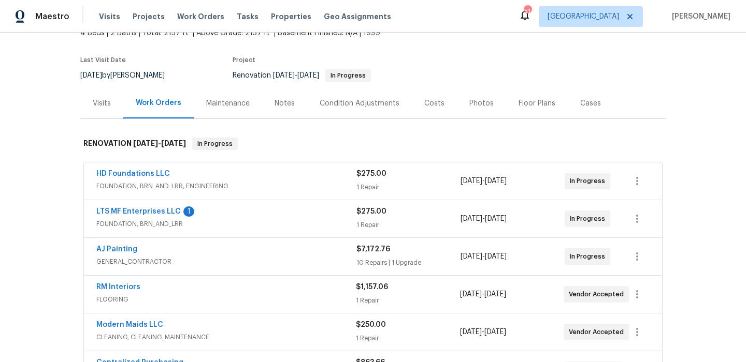
click at [133, 254] on span "AJ Painting" at bounding box center [116, 249] width 41 height 10
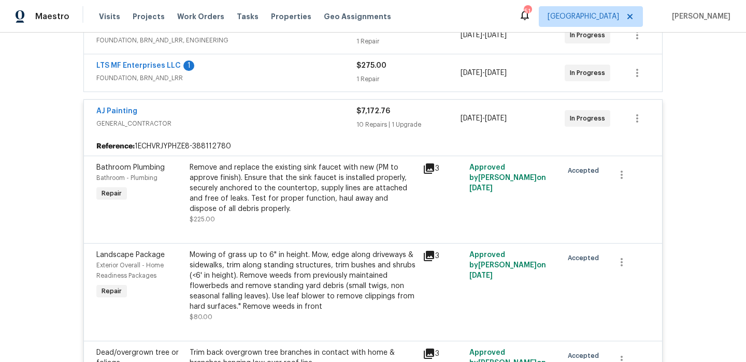
scroll to position [229, 0]
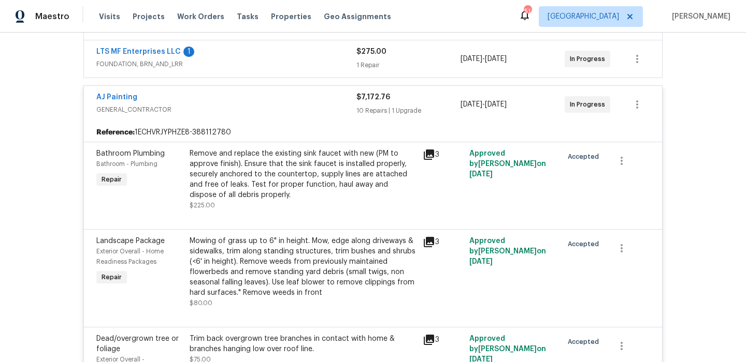
click at [424, 156] on icon at bounding box center [429, 155] width 10 height 10
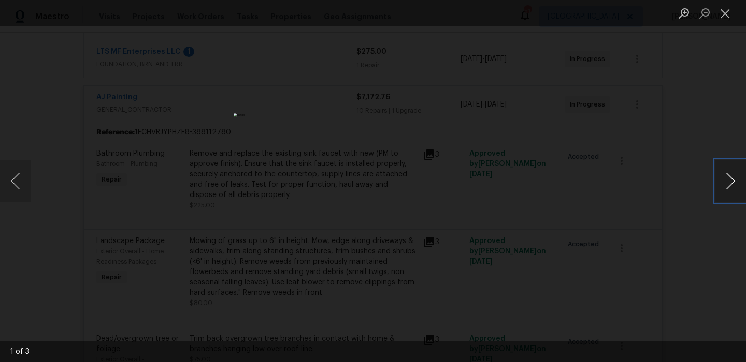
click at [730, 171] on button "Next image" at bounding box center [730, 181] width 31 height 41
click at [723, 16] on button "Close lightbox" at bounding box center [725, 13] width 21 height 18
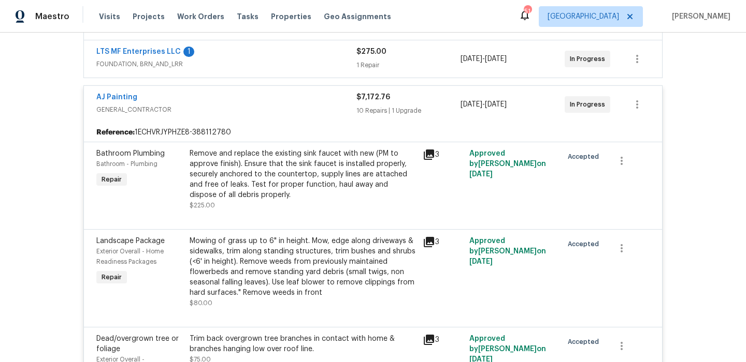
click at [251, 117] on div "AJ Painting GENERAL_CONTRACTOR" at bounding box center [226, 104] width 260 height 25
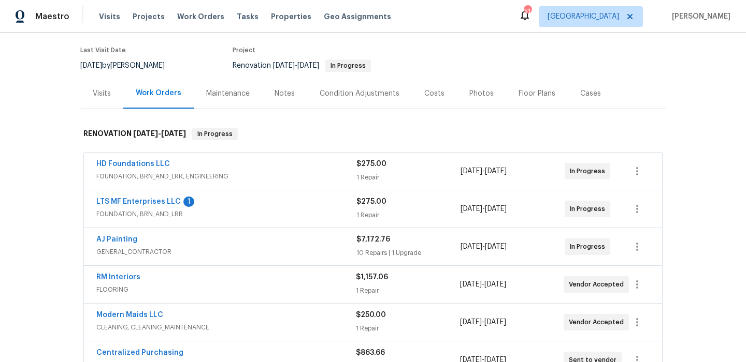
scroll to position [79, 0]
click at [185, 199] on div "1" at bounding box center [188, 201] width 11 height 10
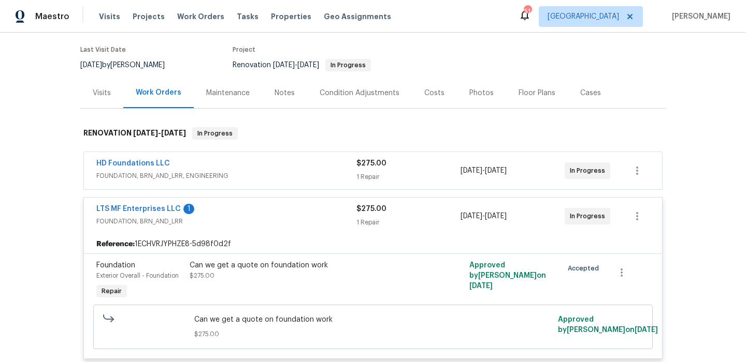
click at [243, 161] on div "HD Foundations LLC" at bounding box center [226, 164] width 260 height 12
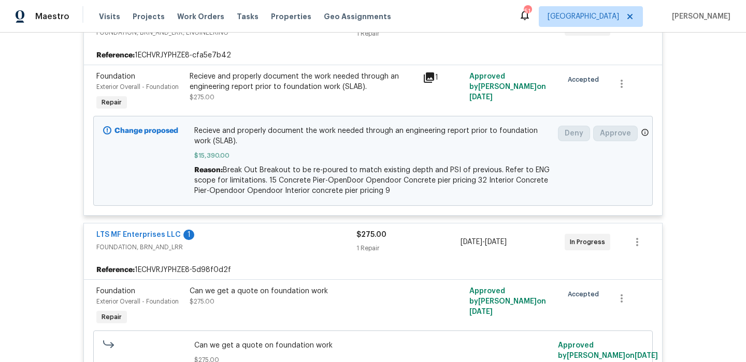
scroll to position [222, 0]
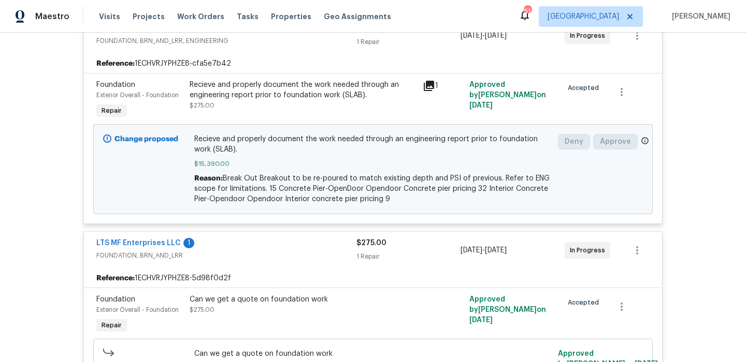
click at [432, 93] on div "1" at bounding box center [442, 101] width 47 height 48
click at [432, 88] on icon at bounding box center [429, 86] width 10 height 10
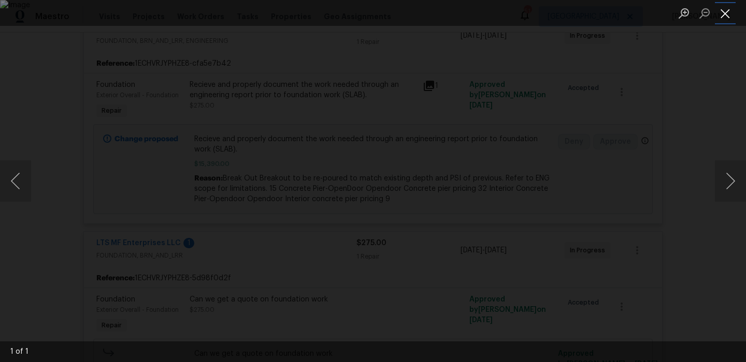
click at [729, 18] on button "Close lightbox" at bounding box center [725, 13] width 21 height 18
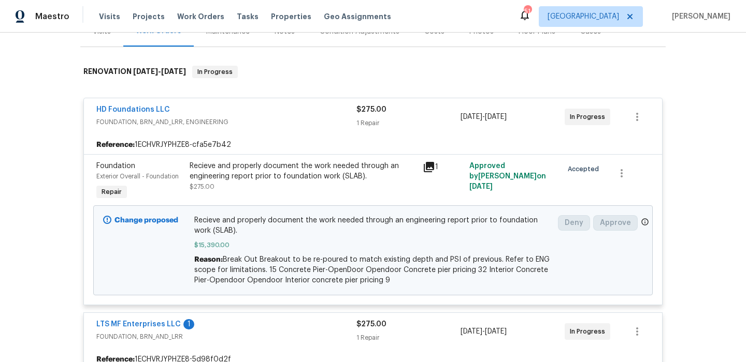
scroll to position [0, 0]
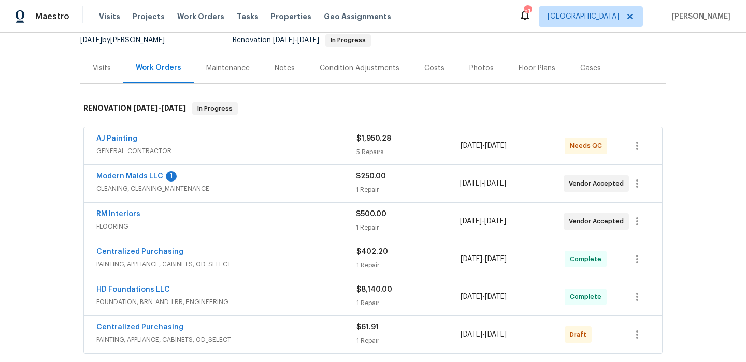
scroll to position [103, 0]
click at [224, 194] on span "CLEANING, CLEANING_MAINTENANCE" at bounding box center [225, 190] width 259 height 10
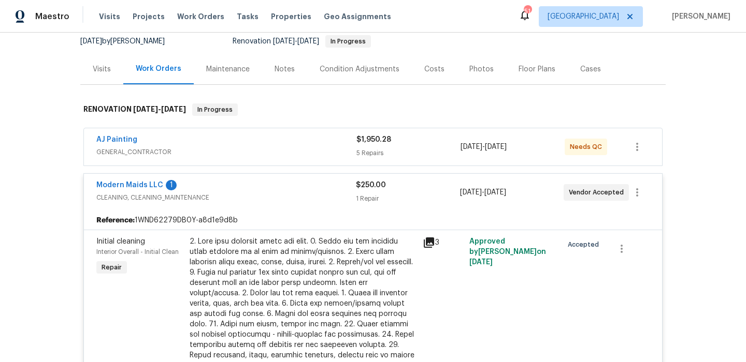
click at [223, 142] on div "AJ Painting" at bounding box center [226, 141] width 260 height 12
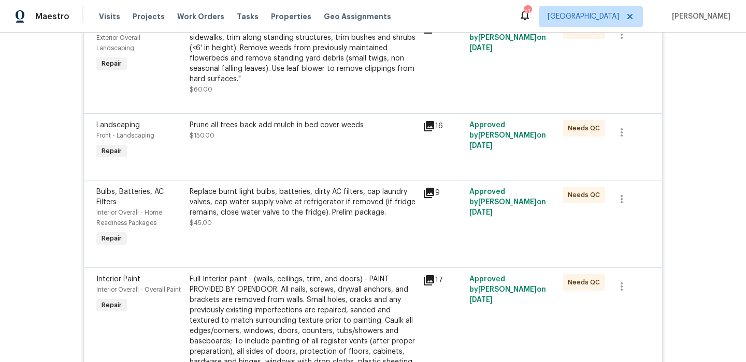
scroll to position [280, 0]
click at [428, 286] on icon at bounding box center [429, 280] width 12 height 12
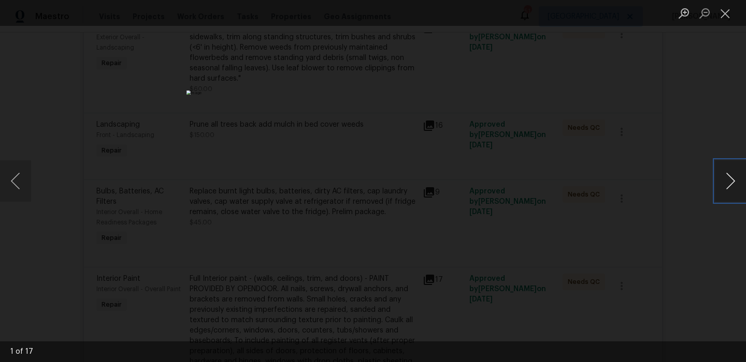
click at [737, 184] on button "Next image" at bounding box center [730, 181] width 31 height 41
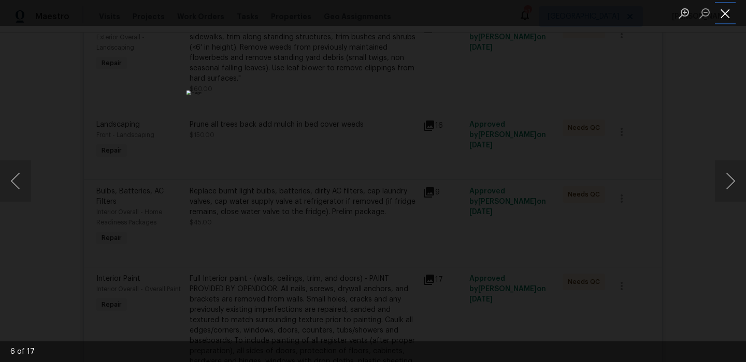
click at [731, 14] on button "Close lightbox" at bounding box center [725, 13] width 21 height 18
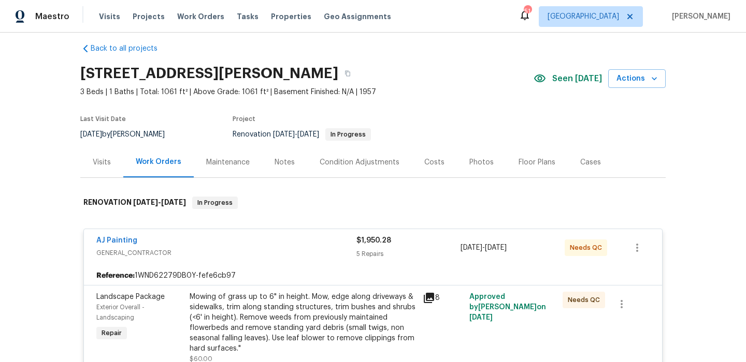
scroll to position [0, 0]
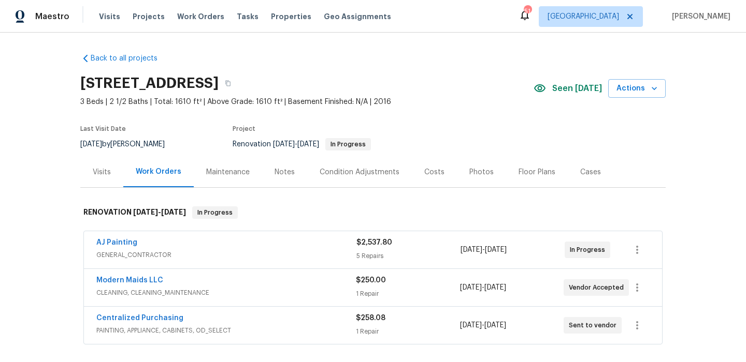
click at [103, 179] on div "Visits" at bounding box center [101, 172] width 43 height 31
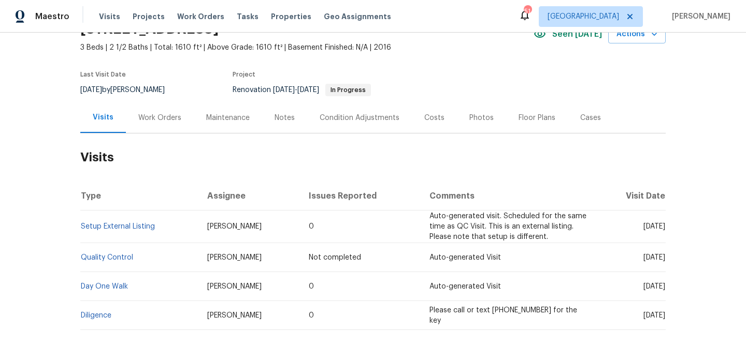
scroll to position [52, 0]
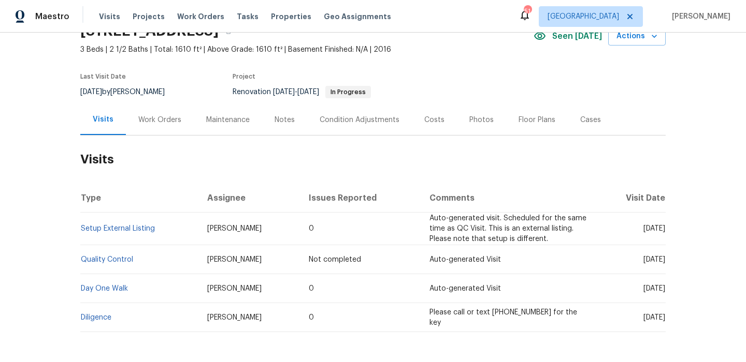
click at [163, 123] on div "Work Orders" at bounding box center [159, 120] width 43 height 10
